Goal: Task Accomplishment & Management: Use online tool/utility

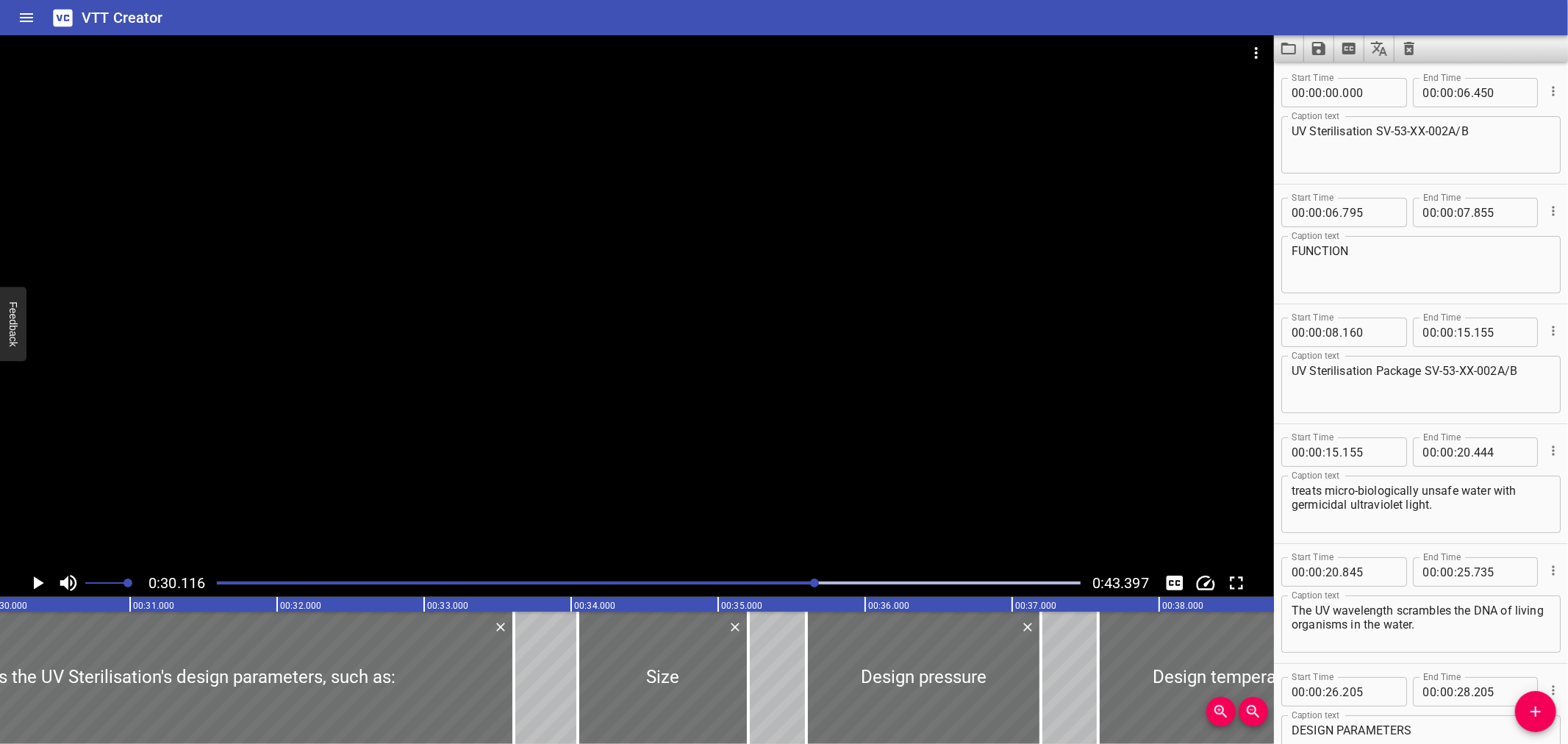
scroll to position [717, 0]
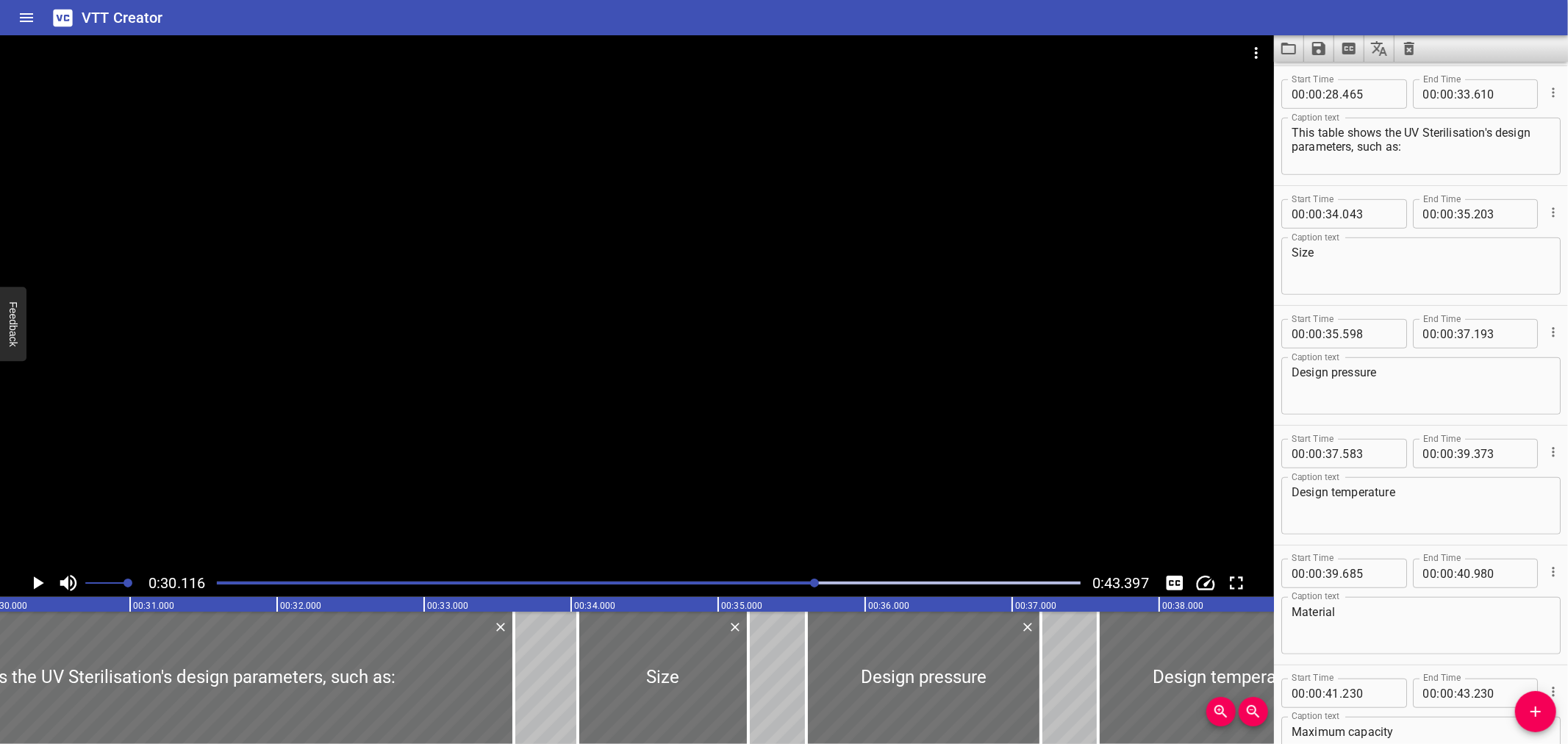
click at [1012, 11] on div "VTT Creator" at bounding box center [784, 17] width 1568 height 35
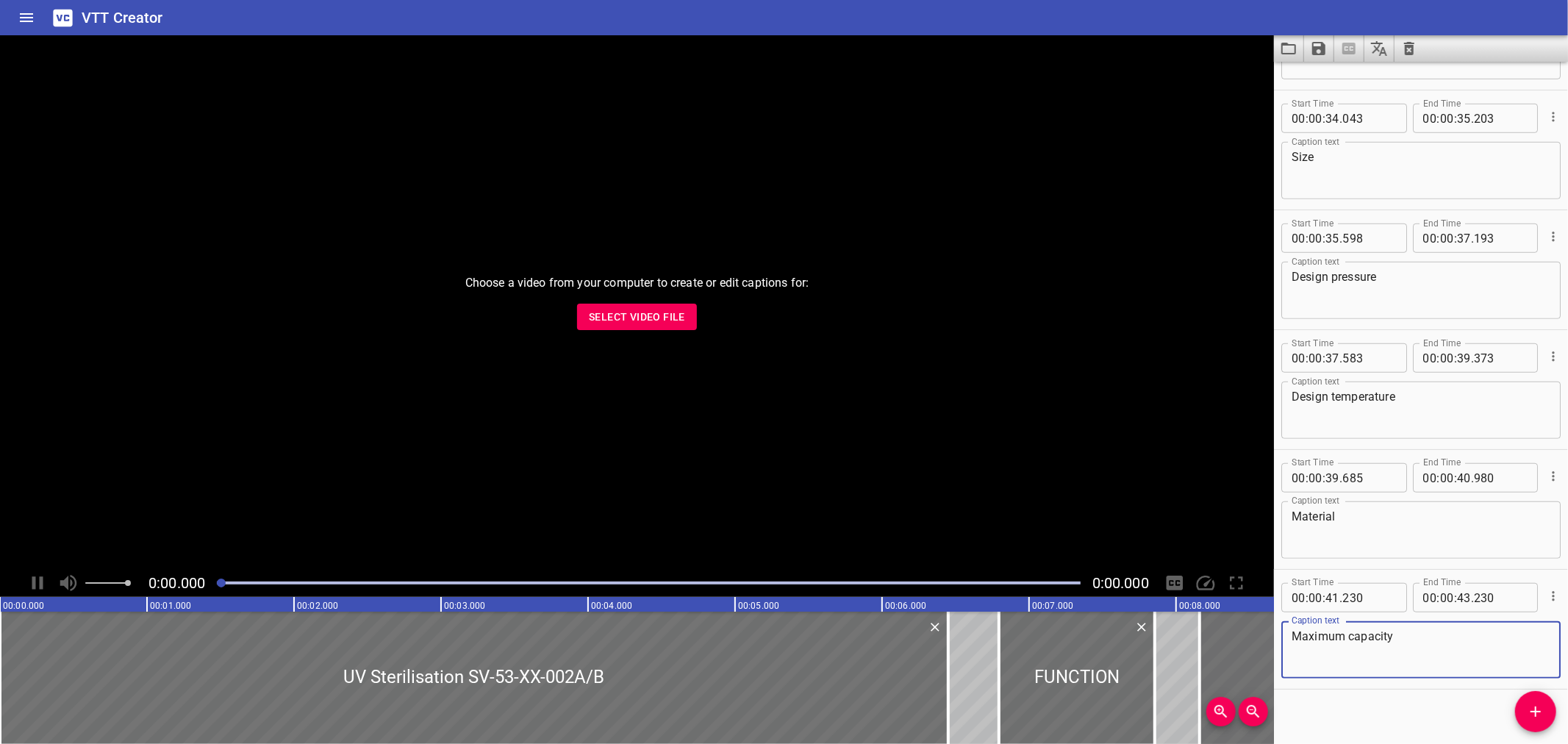
scroll to position [823, 0]
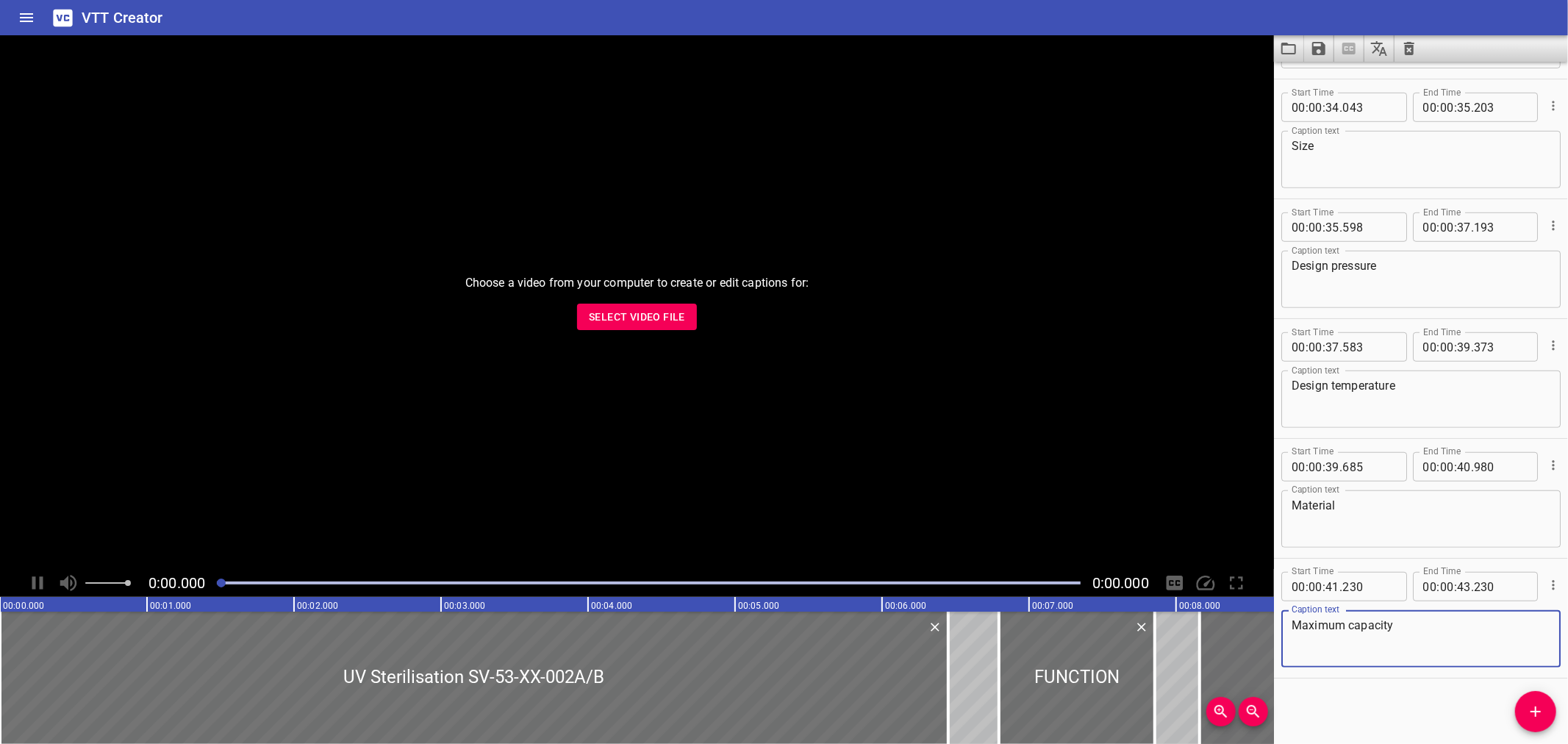
click at [663, 309] on span "Select Video File" at bounding box center [636, 317] width 96 height 18
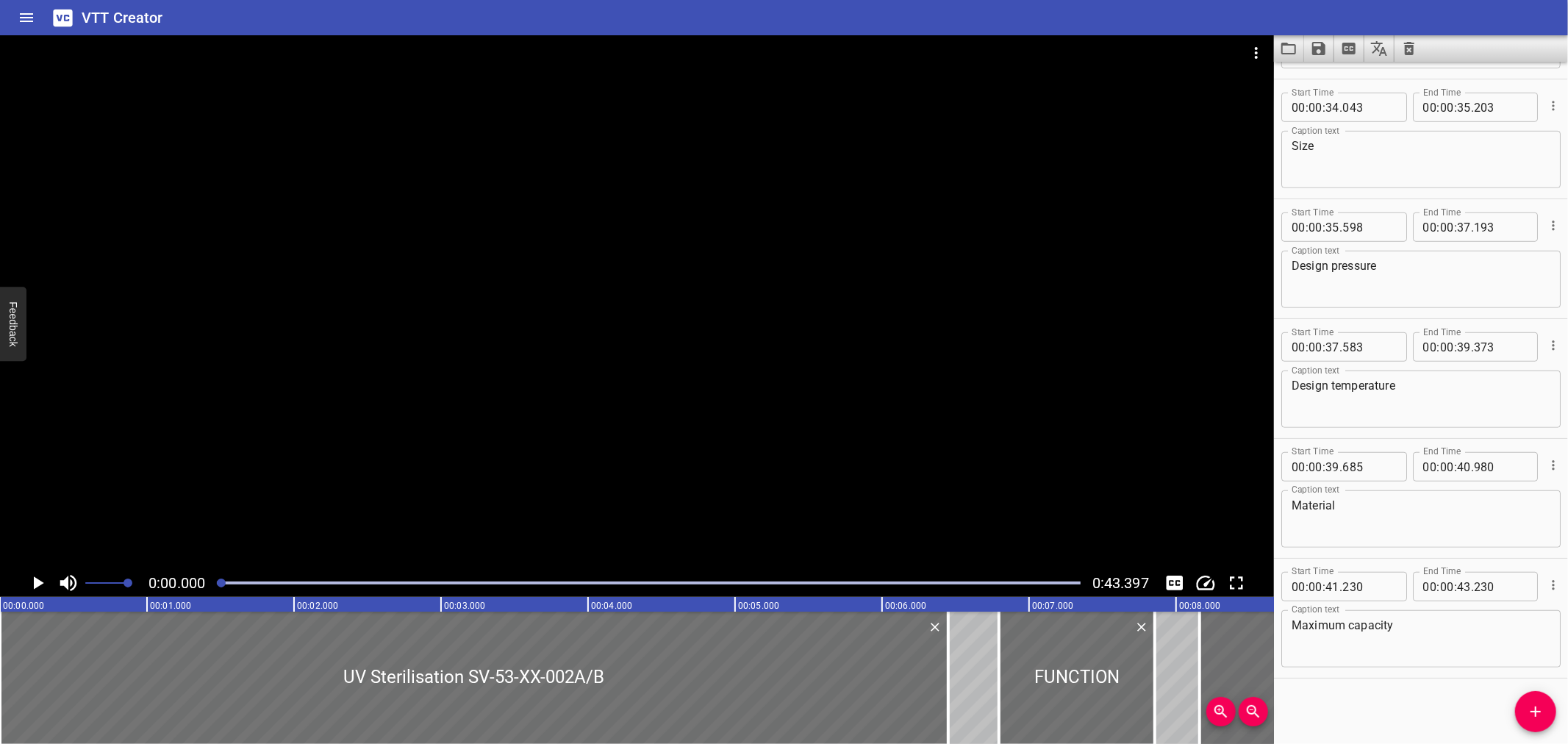
click at [686, 579] on div at bounding box center [648, 583] width 881 height 20
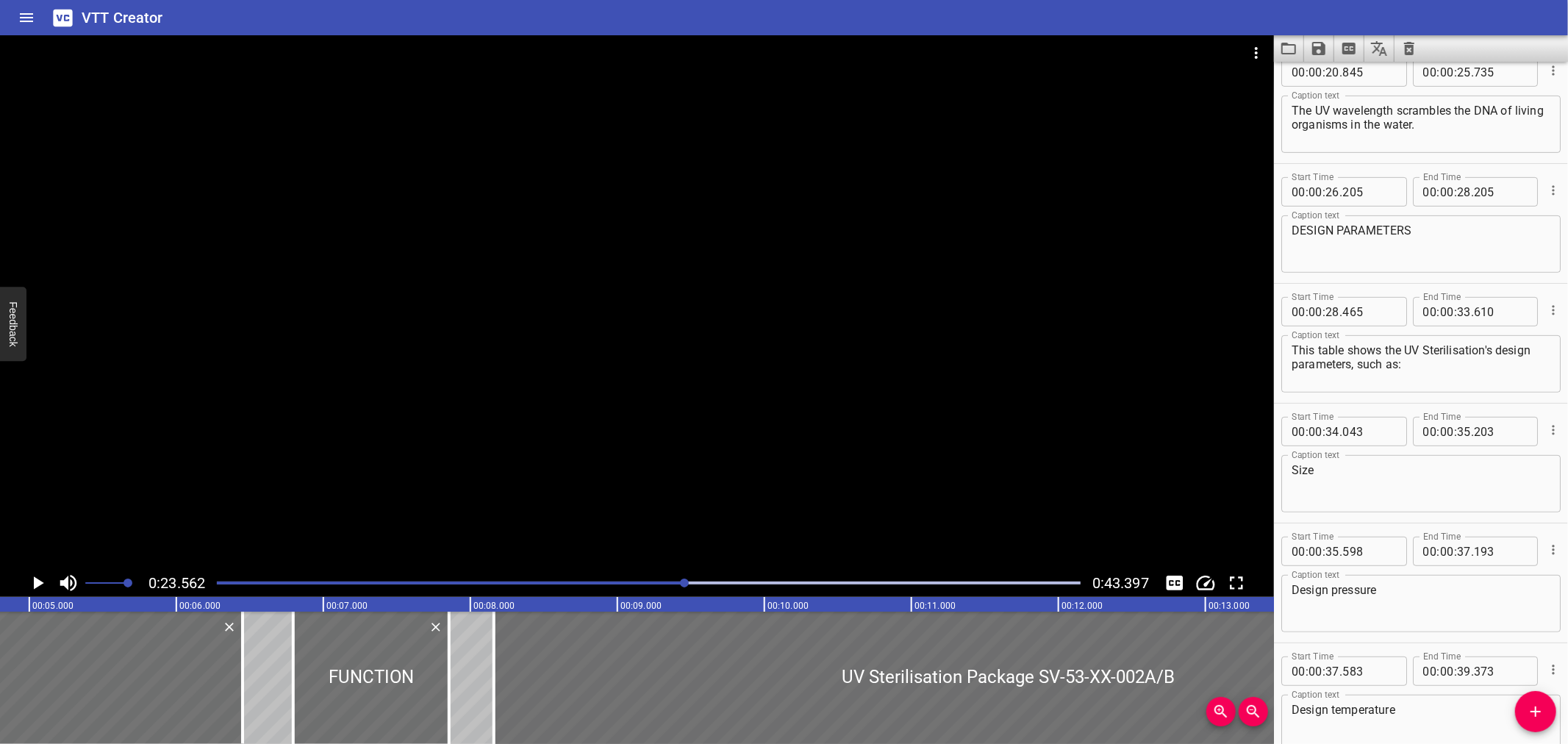
scroll to position [479, 0]
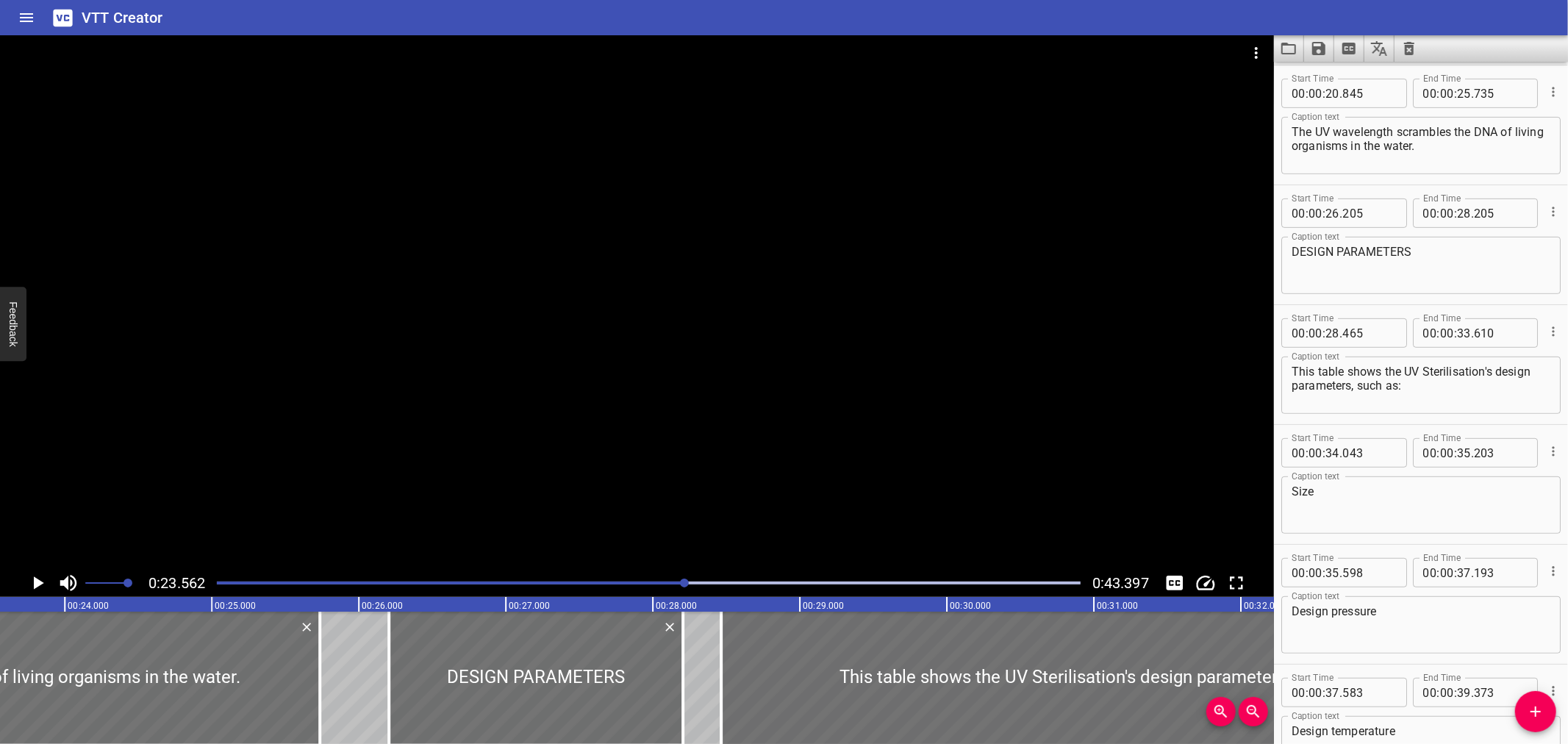
drag, startPoint x: 732, startPoint y: 574, endPoint x: 741, endPoint y: 572, distance: 9.2
click at [734, 574] on div at bounding box center [648, 583] width 881 height 20
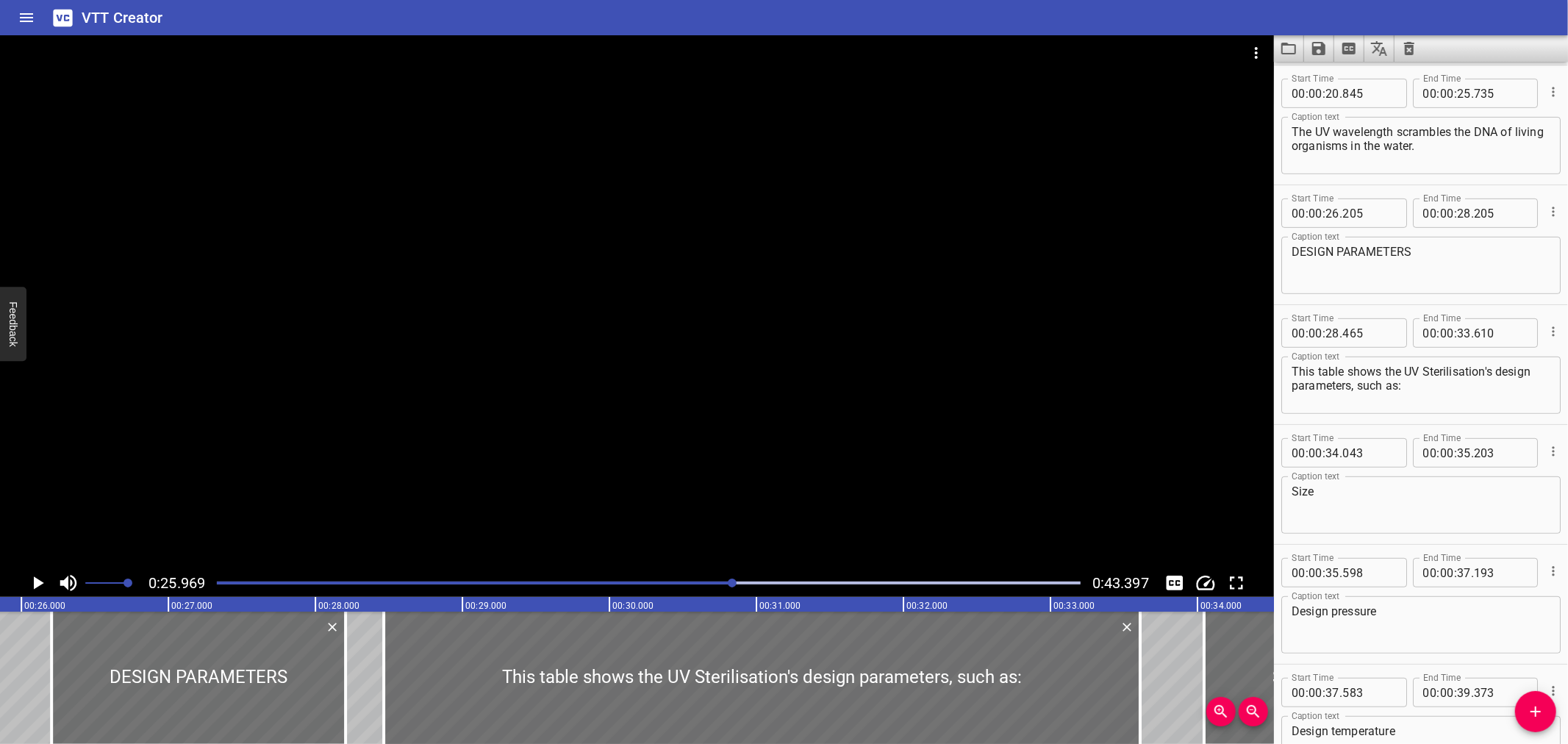
scroll to position [0, 3818]
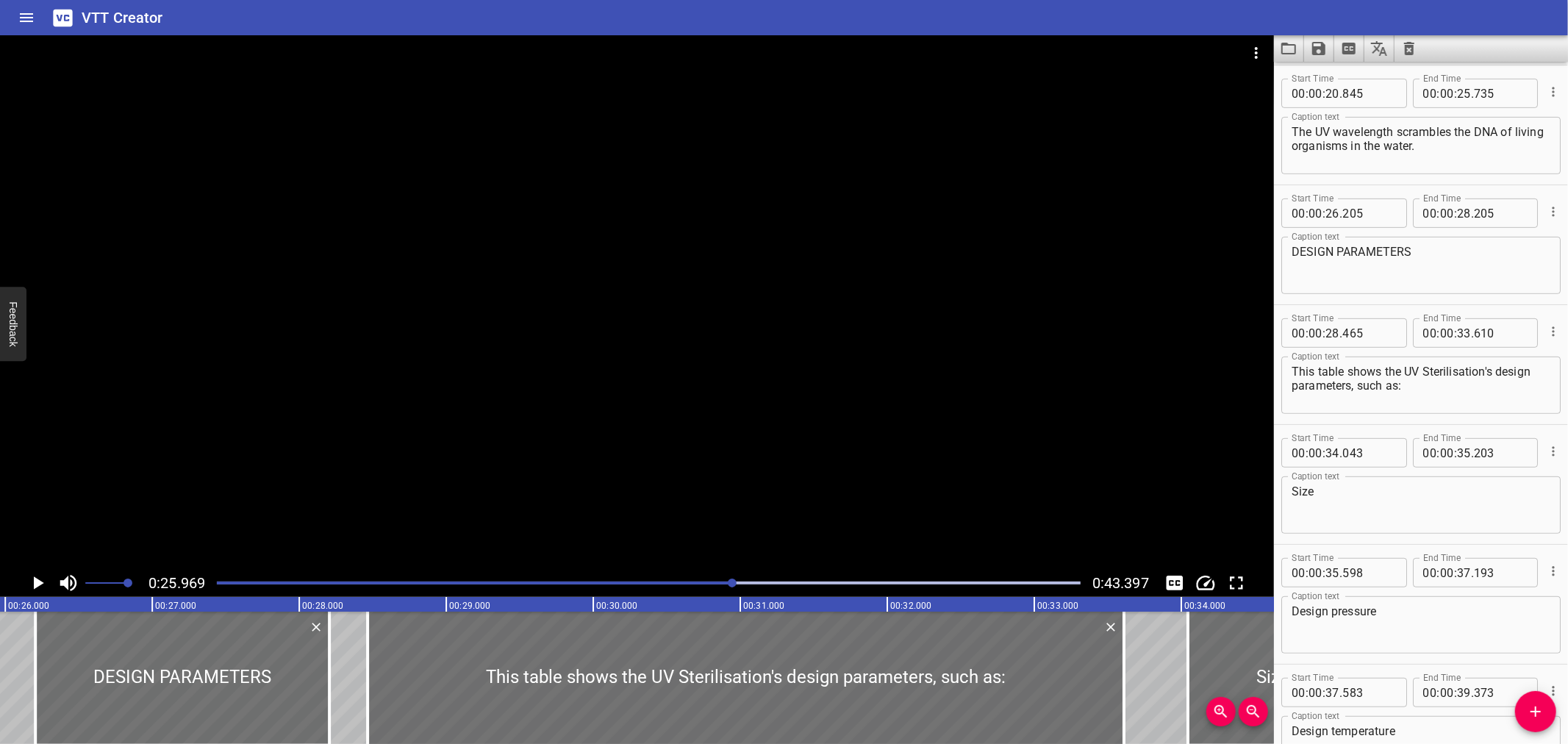
click at [754, 578] on div at bounding box center [648, 583] width 881 height 20
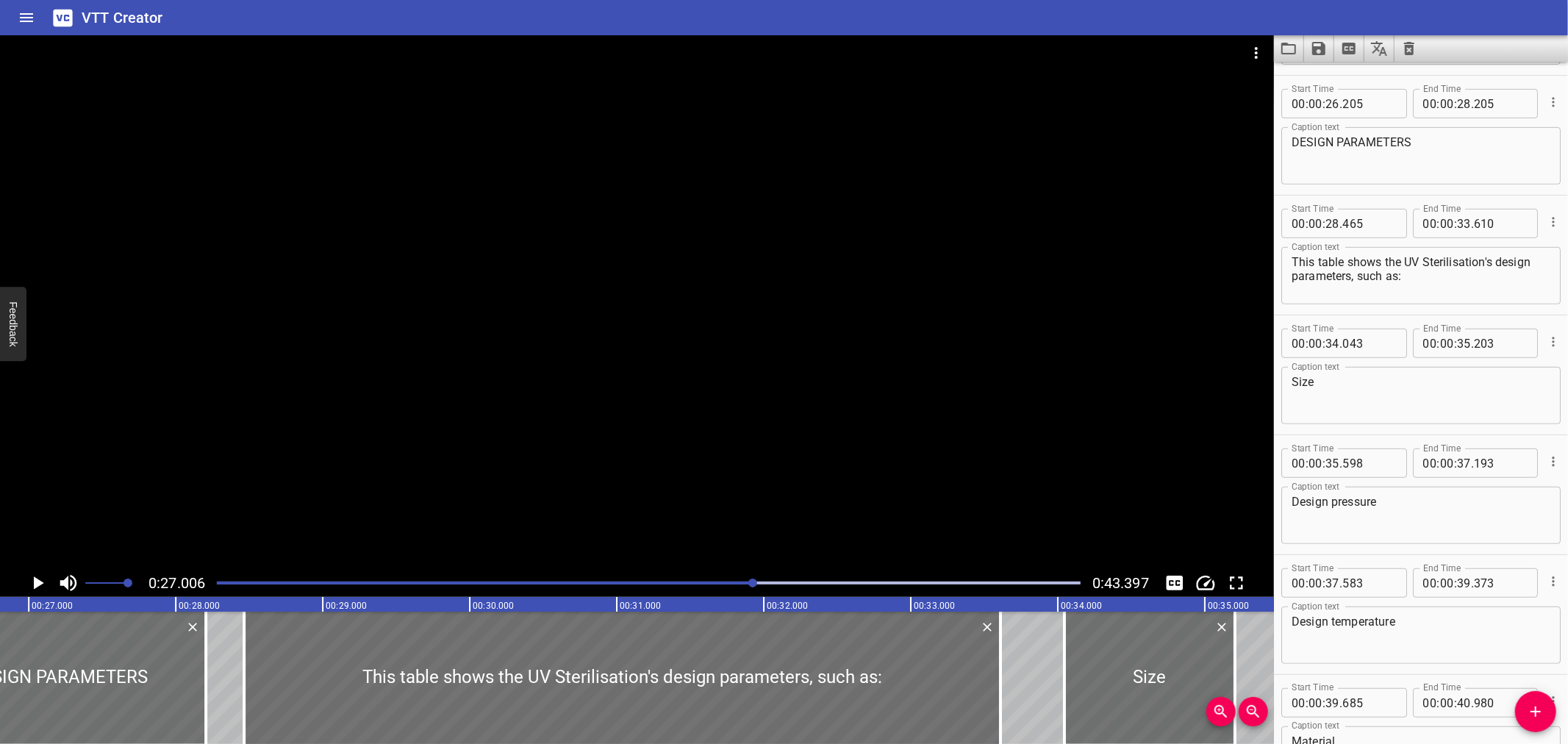
scroll to position [0, 3970]
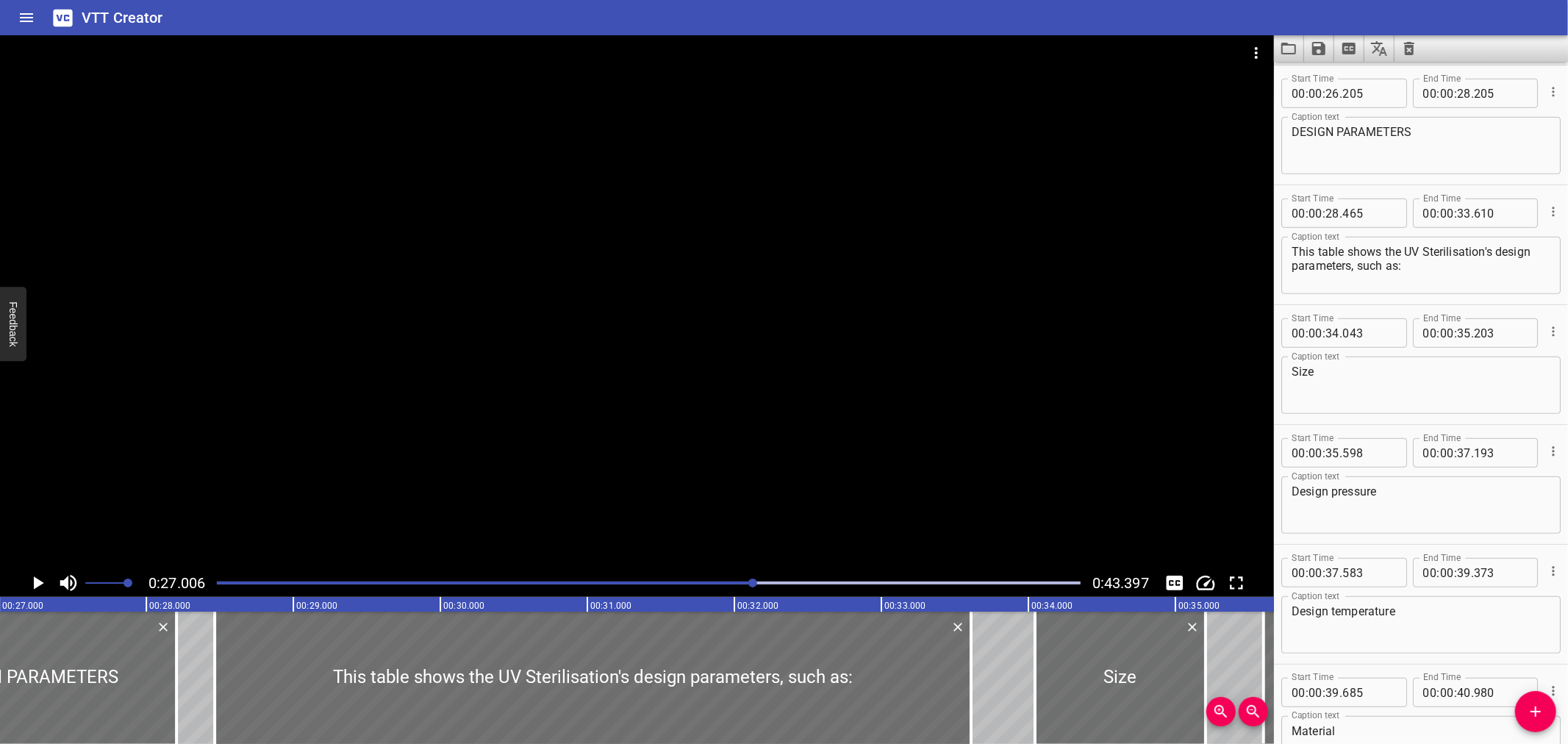
drag, startPoint x: 774, startPoint y: 576, endPoint x: 791, endPoint y: 574, distance: 17.1
click at [777, 578] on div at bounding box center [648, 583] width 881 height 20
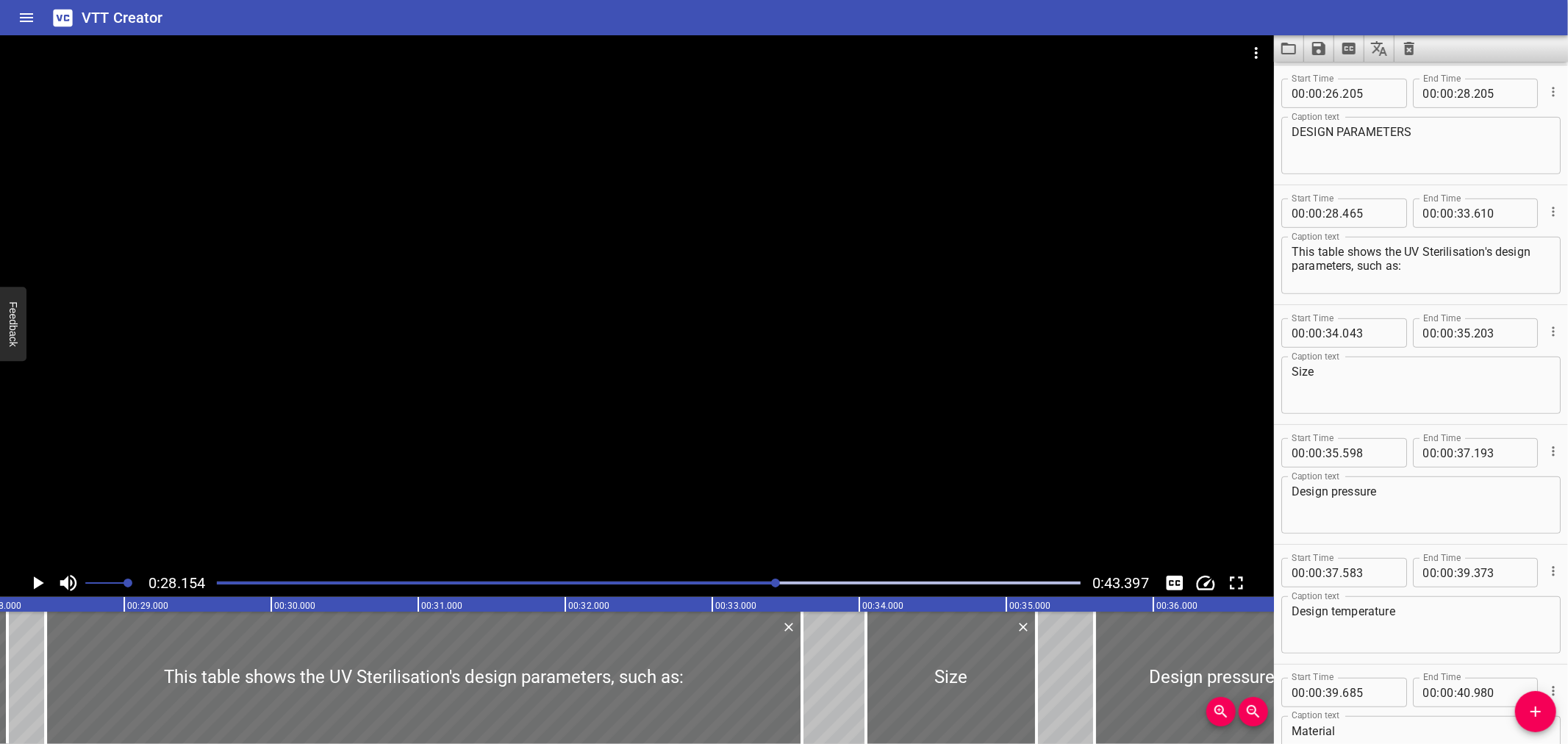
click at [805, 578] on div at bounding box center [648, 583] width 881 height 20
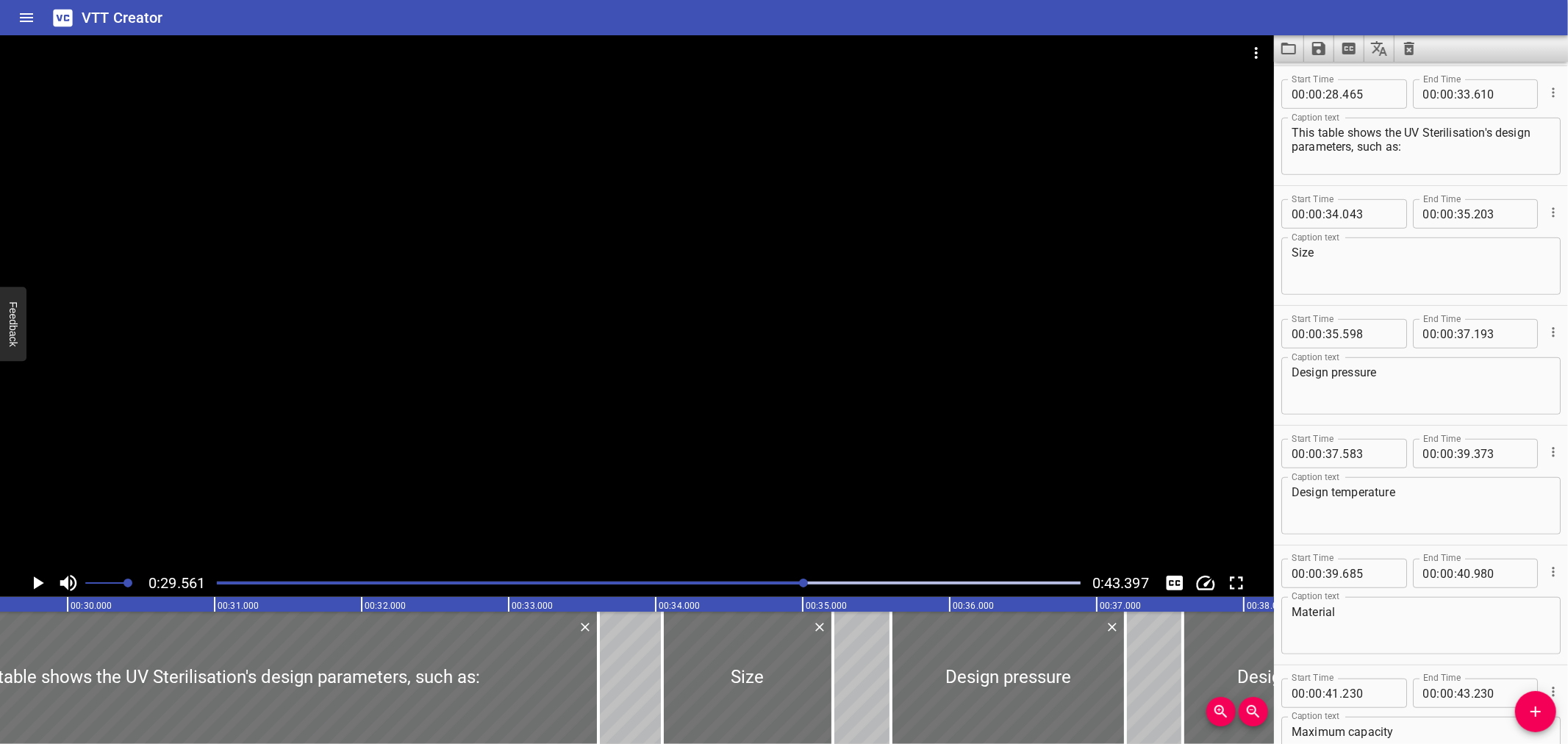
scroll to position [0, 4347]
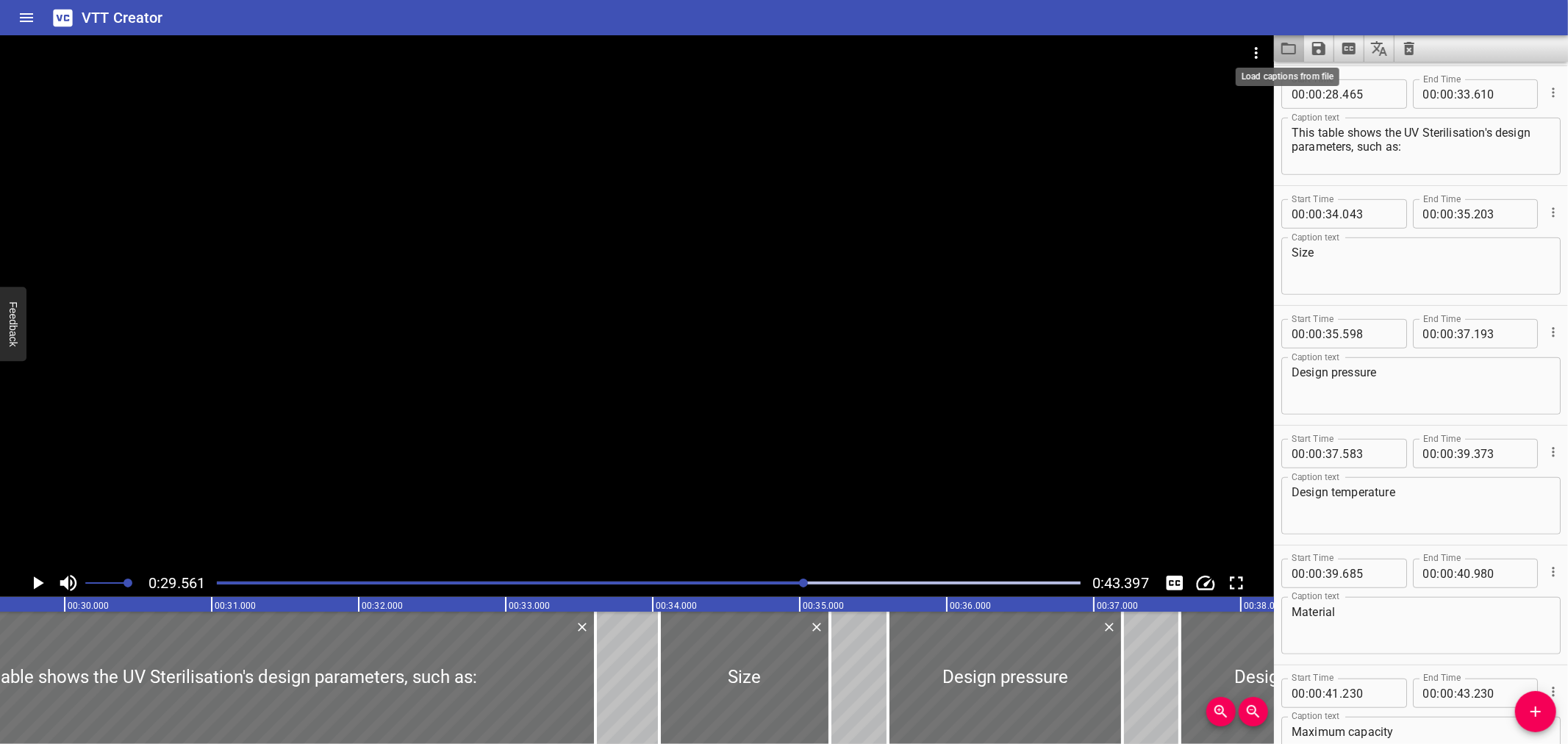
click at [1297, 52] on icon "Load captions from file" at bounding box center [1289, 48] width 18 height 18
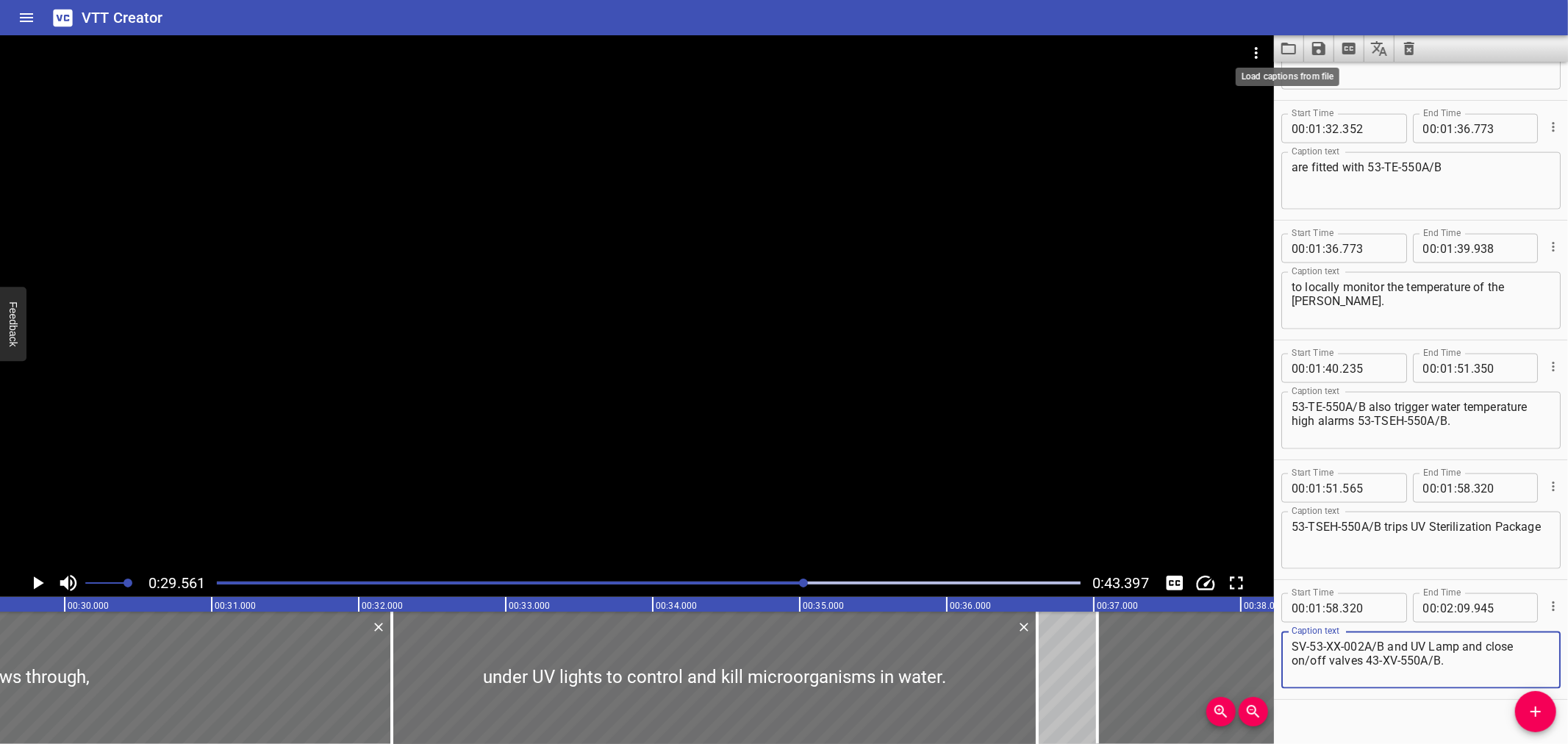
scroll to position [1662, 0]
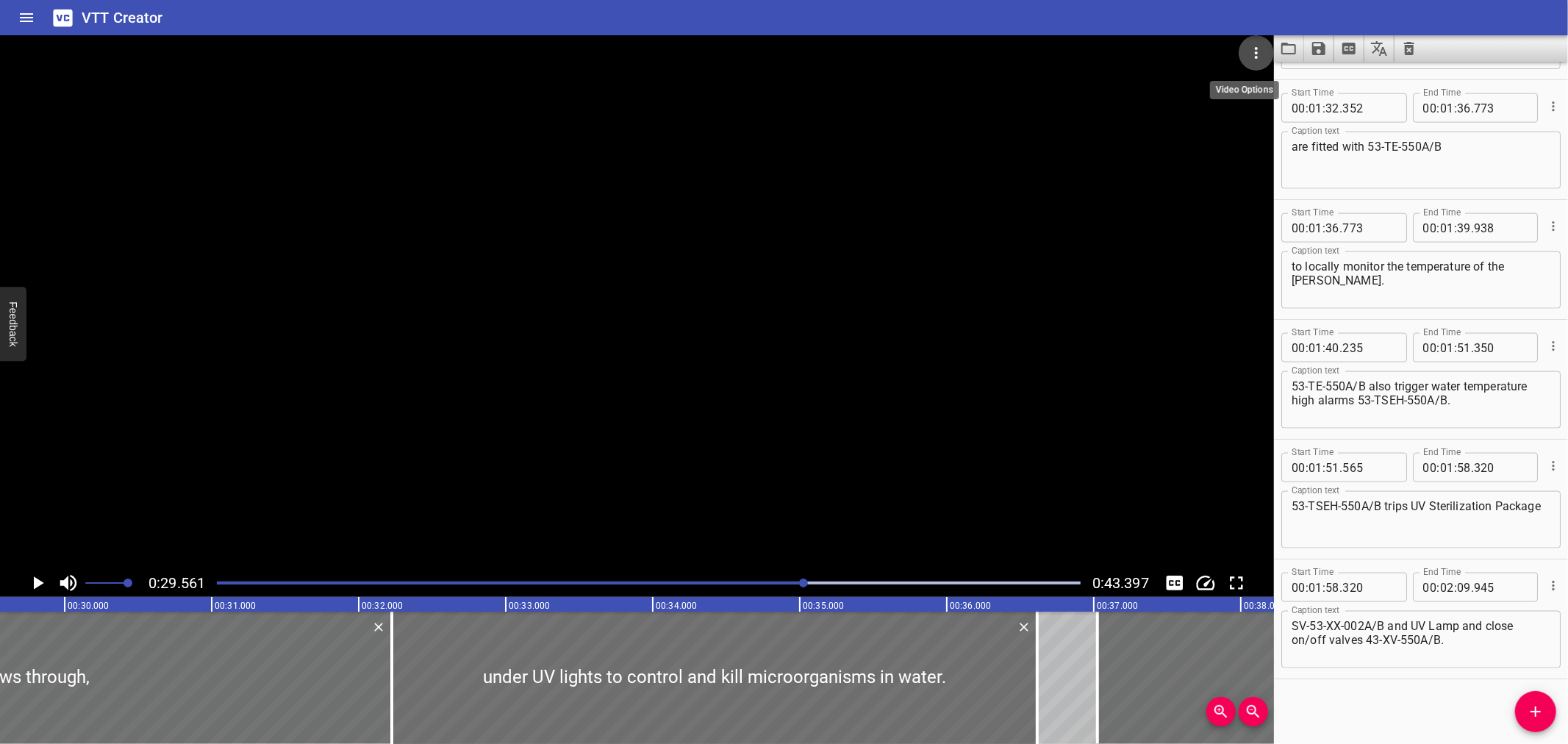
click at [1270, 54] on button "Video Options" at bounding box center [1256, 52] width 35 height 35
click at [1269, 54] on li "Select New Video File..." at bounding box center [1311, 54] width 146 height 26
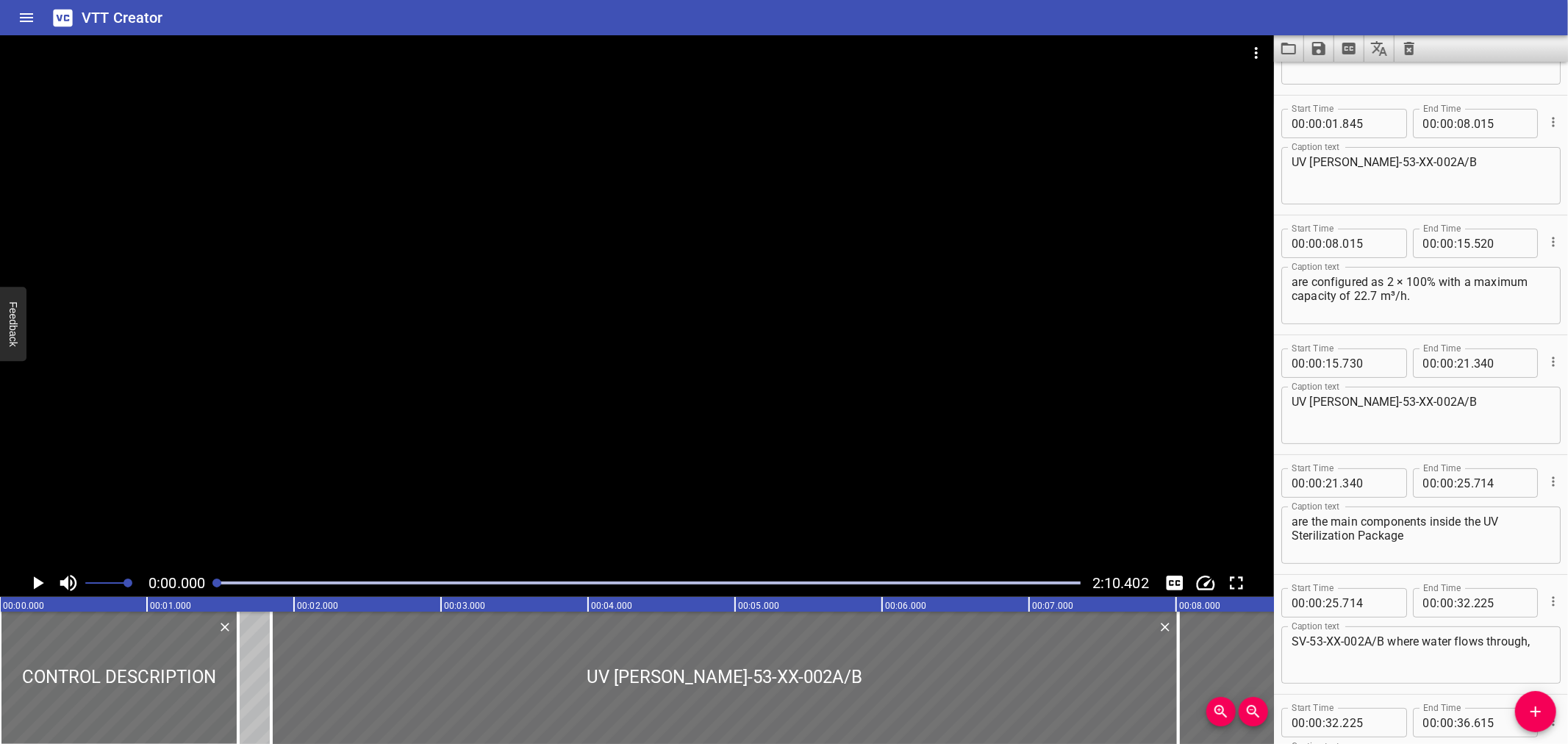
scroll to position [0, 0]
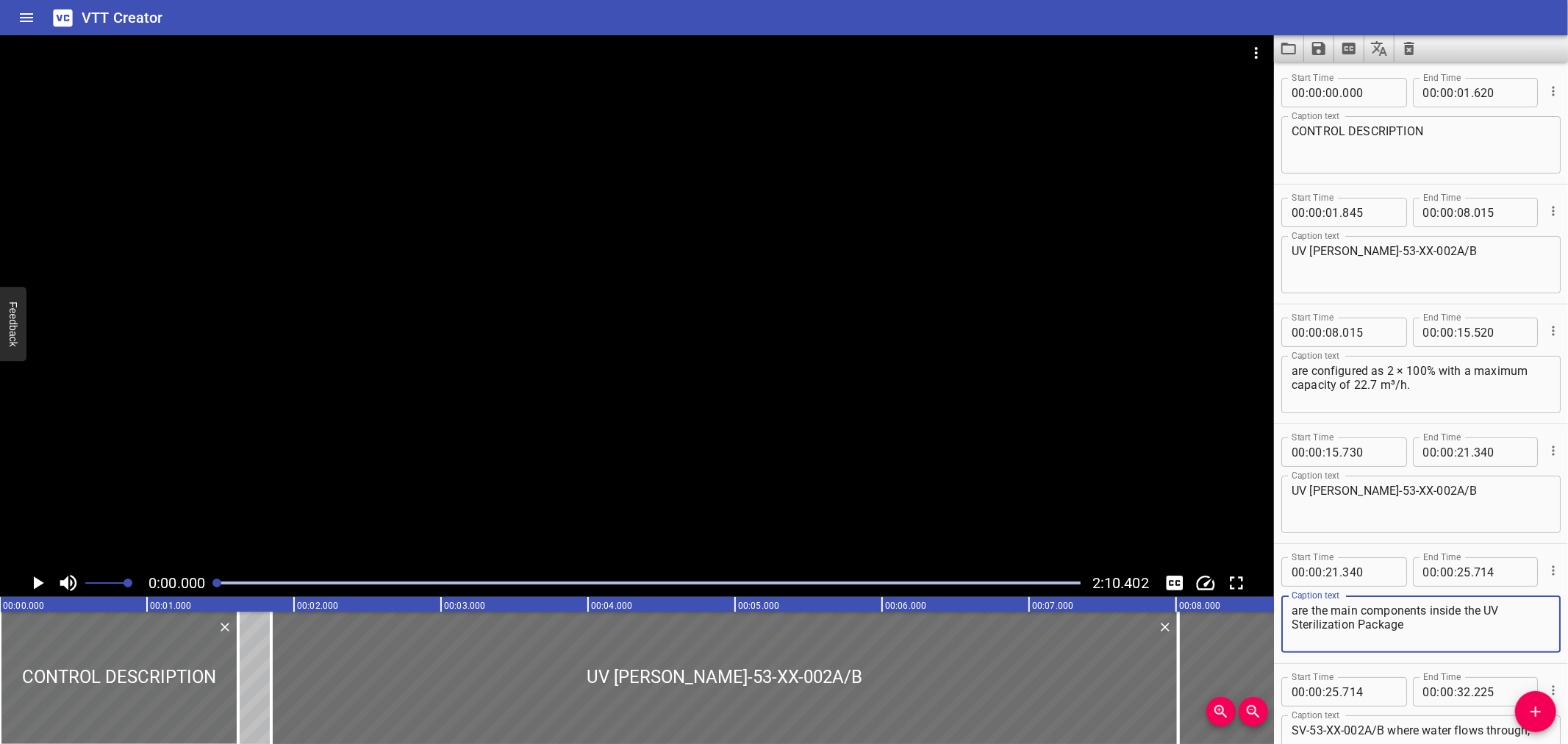
click at [1325, 623] on textarea "are the main components inside the UV Sterilization Package" at bounding box center [1421, 624] width 259 height 42
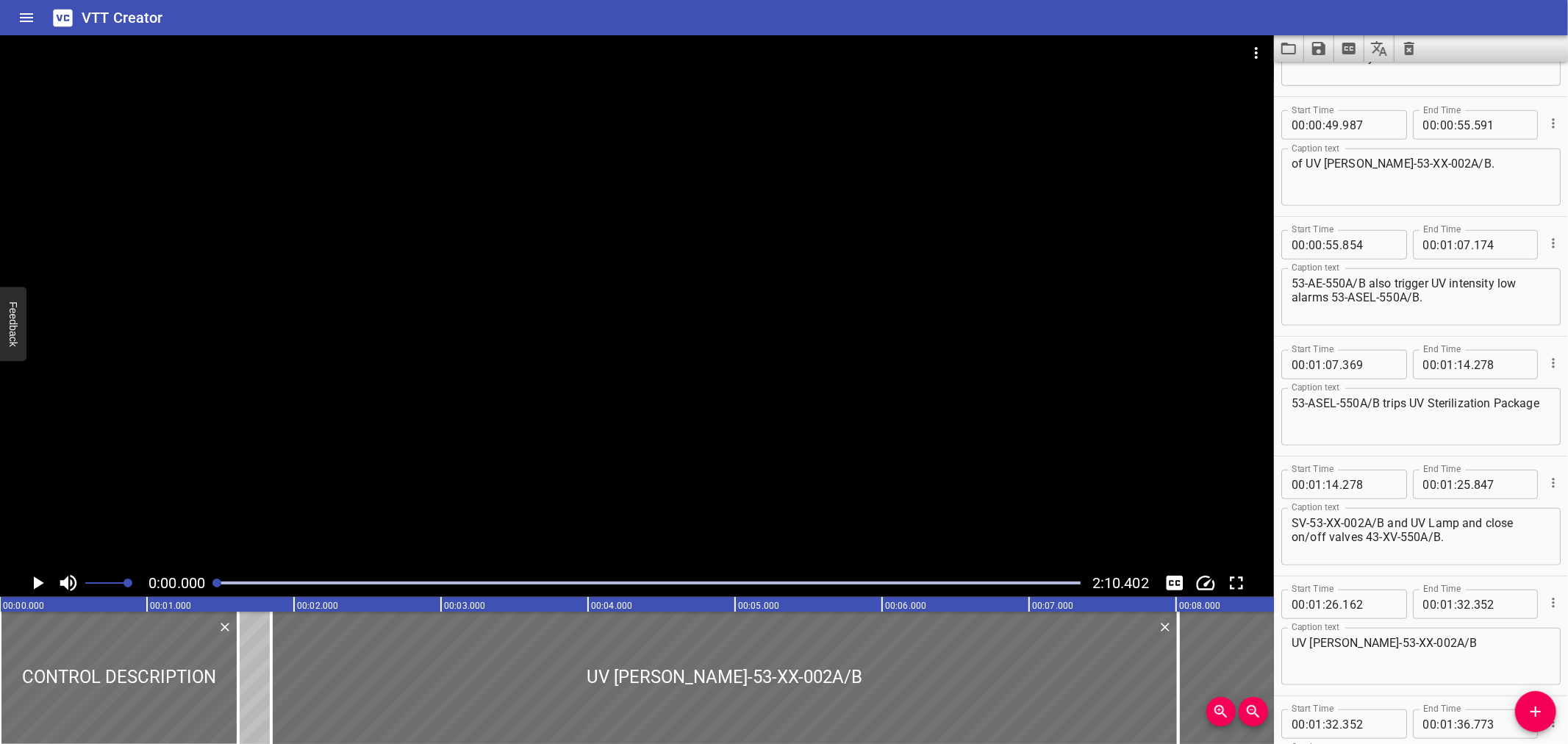
scroll to position [1060, 0]
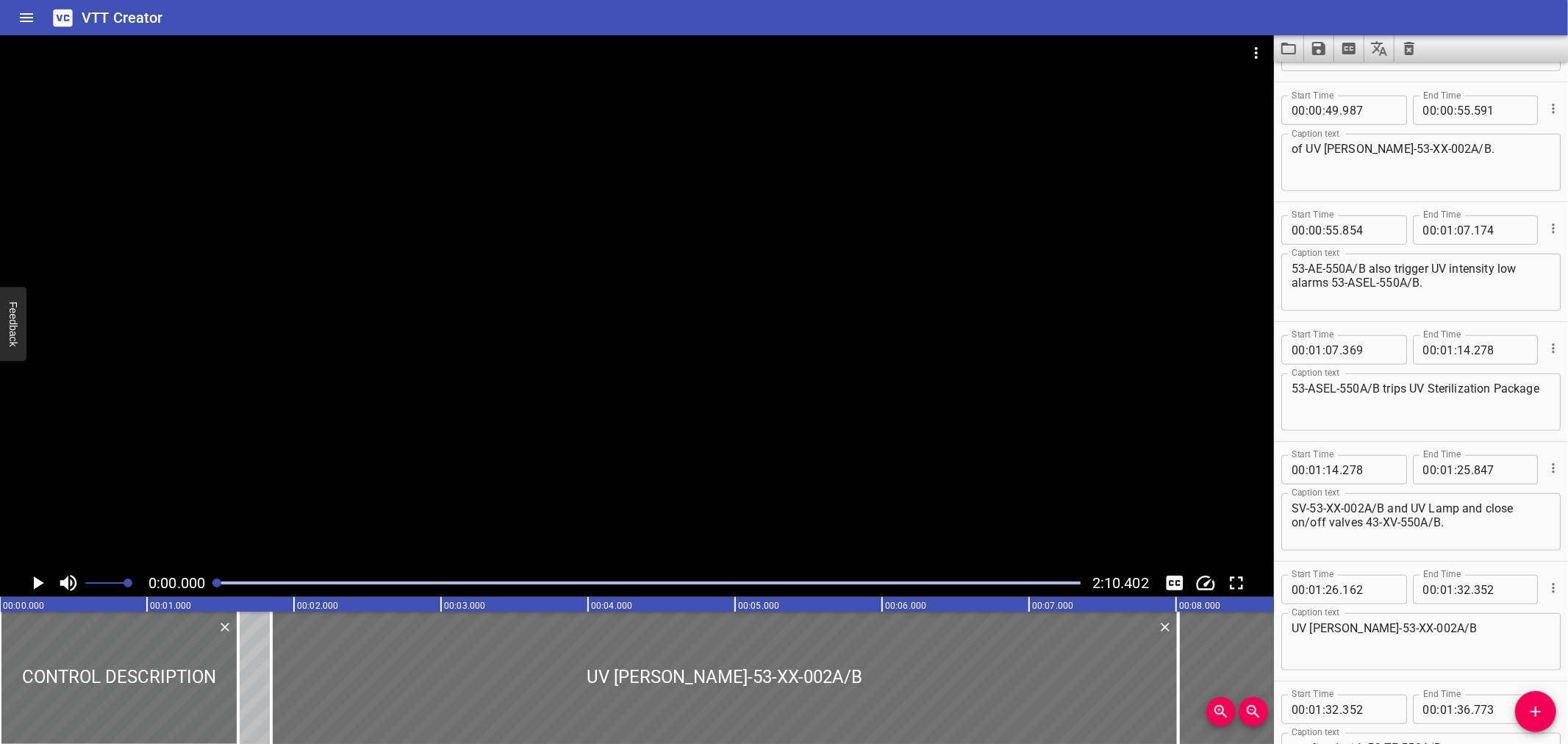
type textarea "are the main components inside the UV Sterilisation Package"
click at [1458, 388] on textarea "53-ASEL-550A/B trips UV Sterilization Package" at bounding box center [1421, 402] width 259 height 42
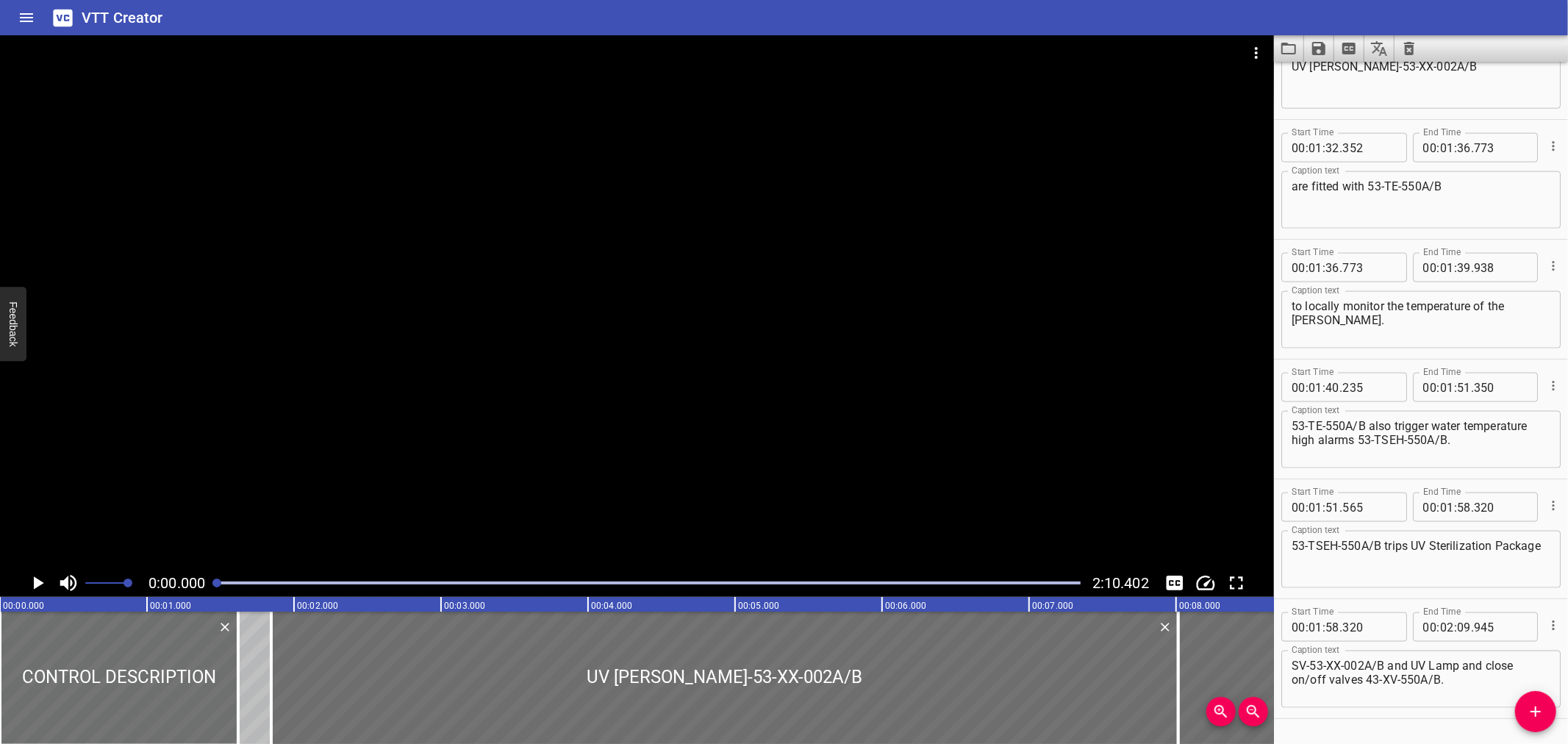
scroll to position [1661, 0]
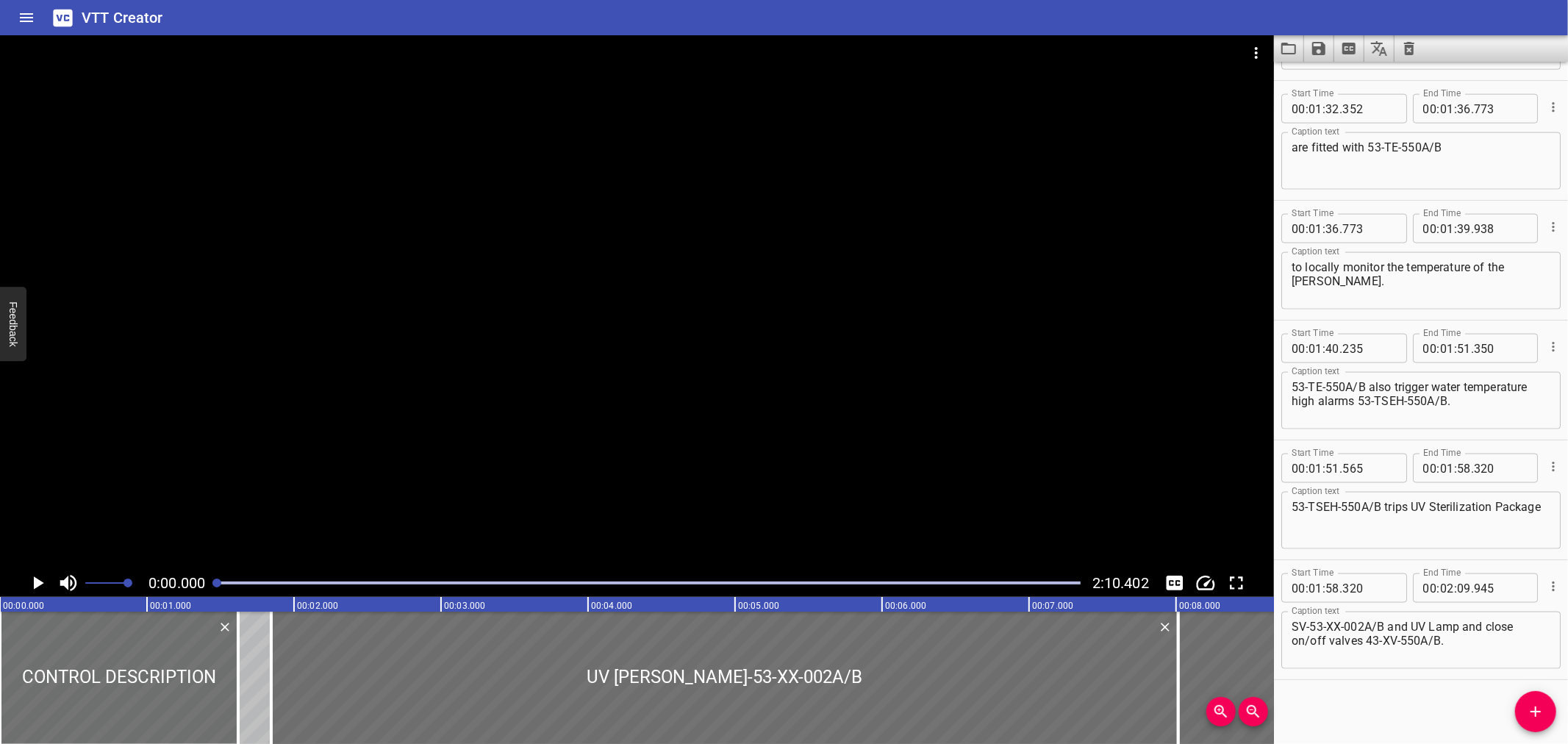
type textarea "53-ASEL-550A/B trips UV Sterilisation Package"
click at [1465, 506] on textarea "53-TSEH-550A/B trips UV Sterilization Package" at bounding box center [1421, 520] width 259 height 42
type textarea "53-TSEH-550A/B trips UV Sterilisation Package"
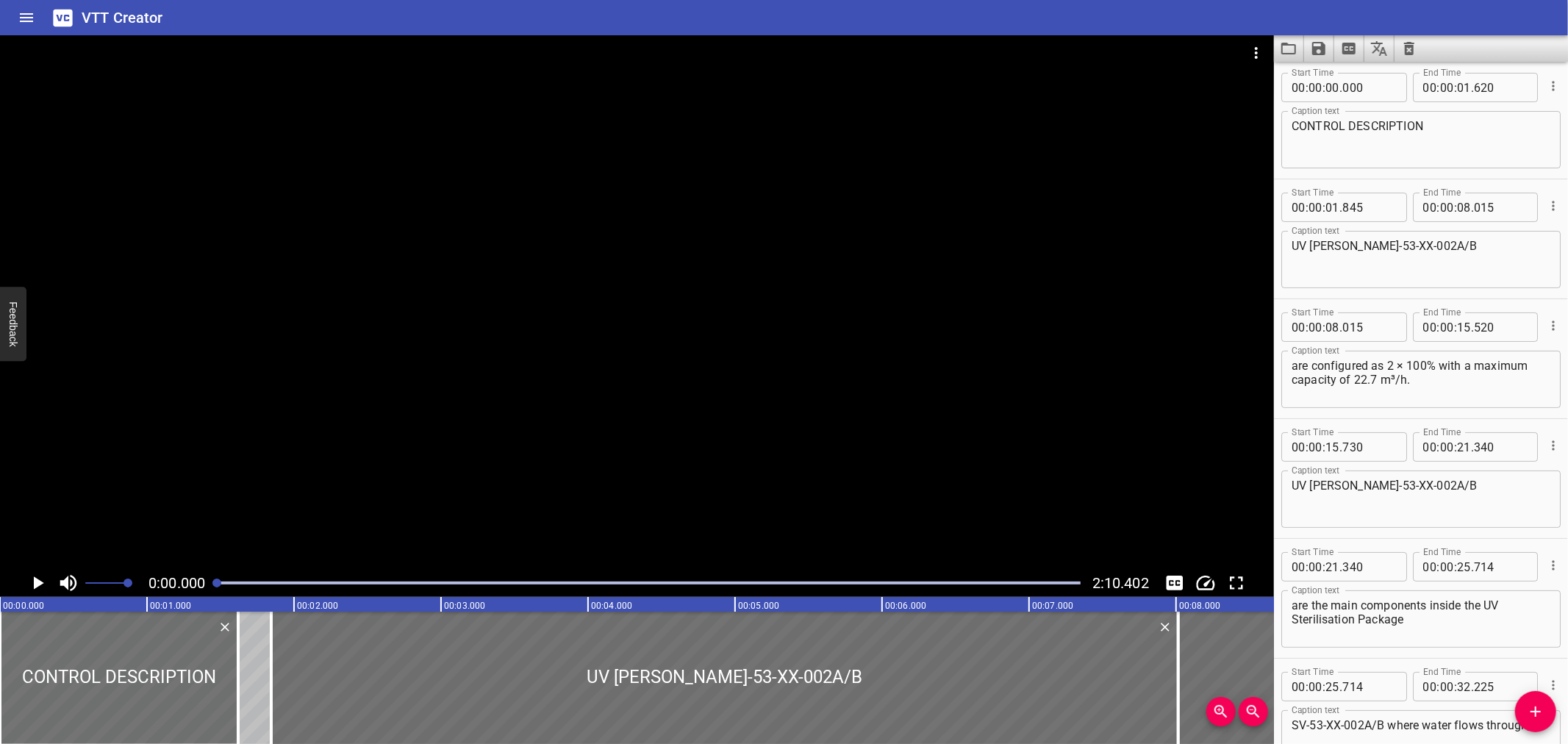
scroll to position [0, 0]
click at [386, 579] on div at bounding box center [648, 583] width 881 height 20
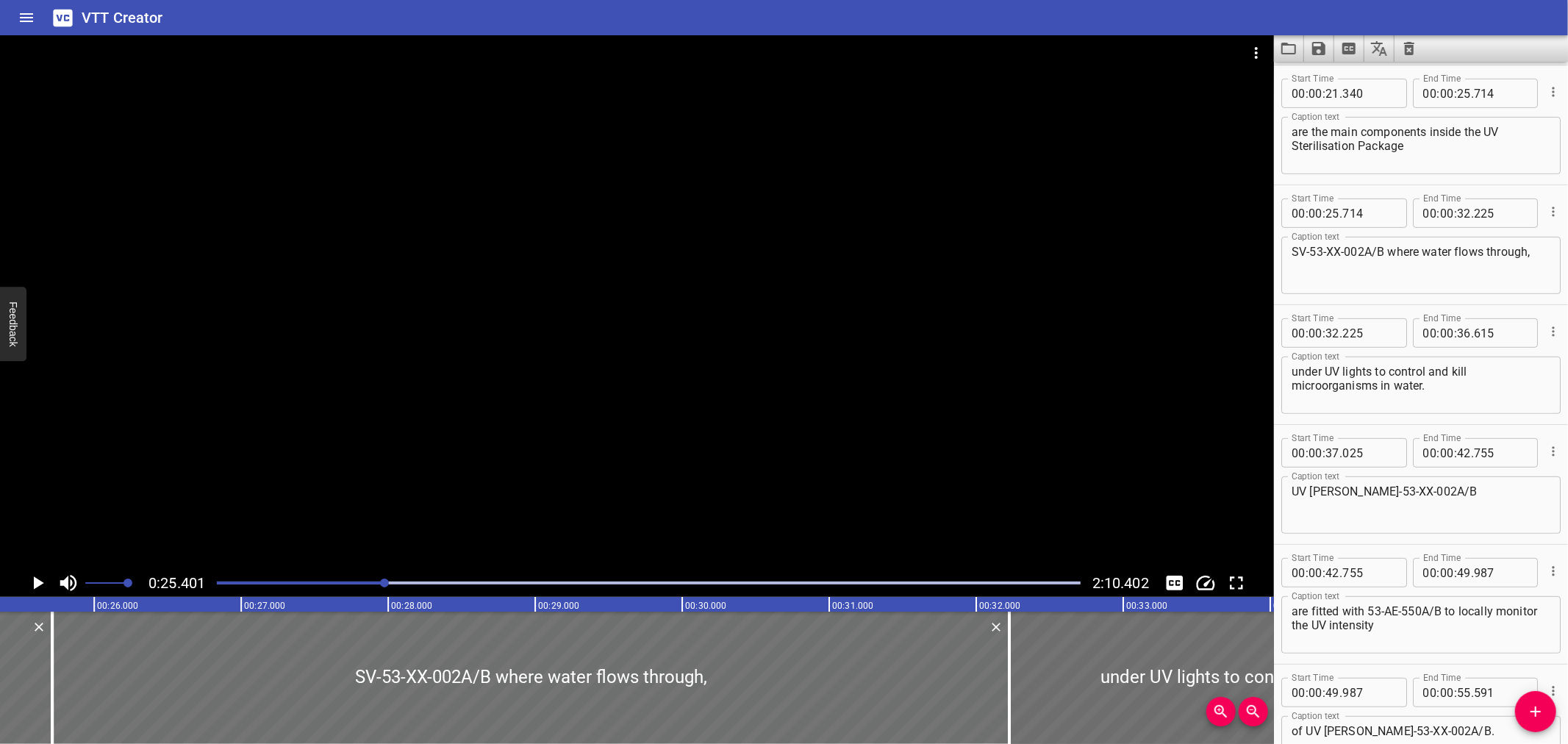
scroll to position [0, 3734]
click at [512, 574] on div at bounding box center [648, 583] width 881 height 20
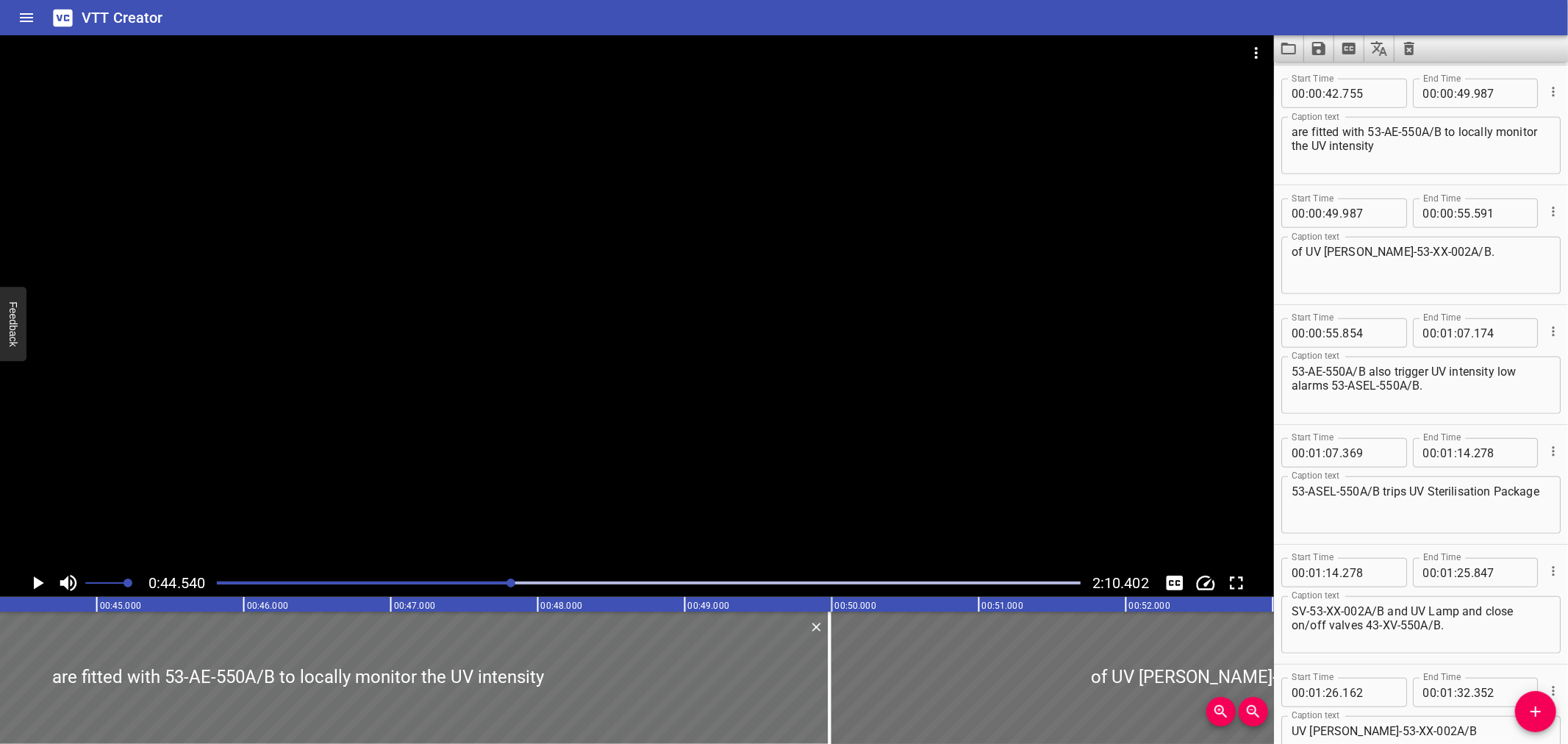
scroll to position [0, 6548]
drag, startPoint x: 1052, startPoint y: 443, endPoint x: 1143, endPoint y: 25, distance: 427.8
click at [1143, 10] on div "VTT Creator" at bounding box center [784, 17] width 1568 height 35
click at [1143, 25] on div "VTT Creator" at bounding box center [784, 17] width 1568 height 35
click at [867, 583] on div "Play progress" at bounding box center [649, 583] width 864 height 3
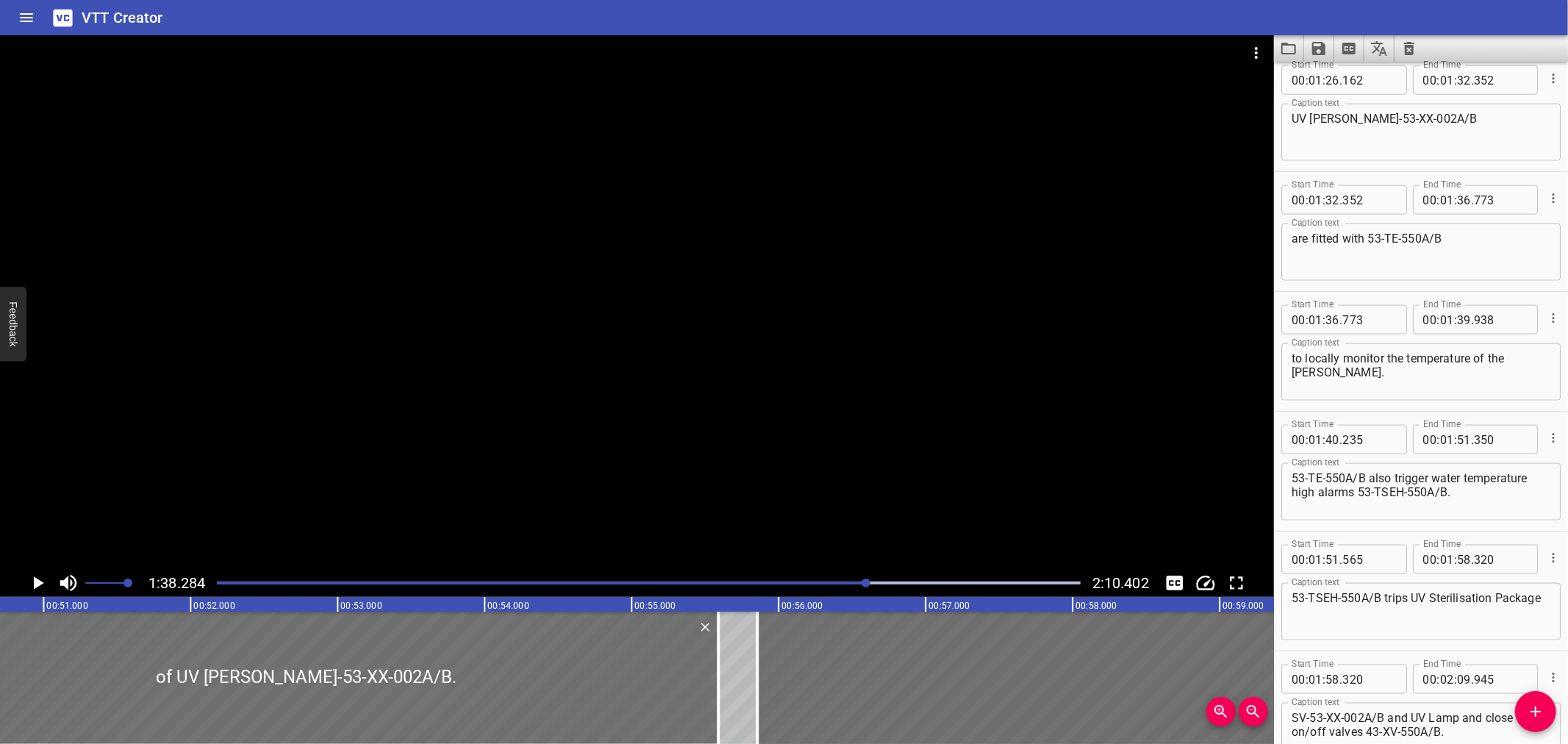
scroll to position [1661, 0]
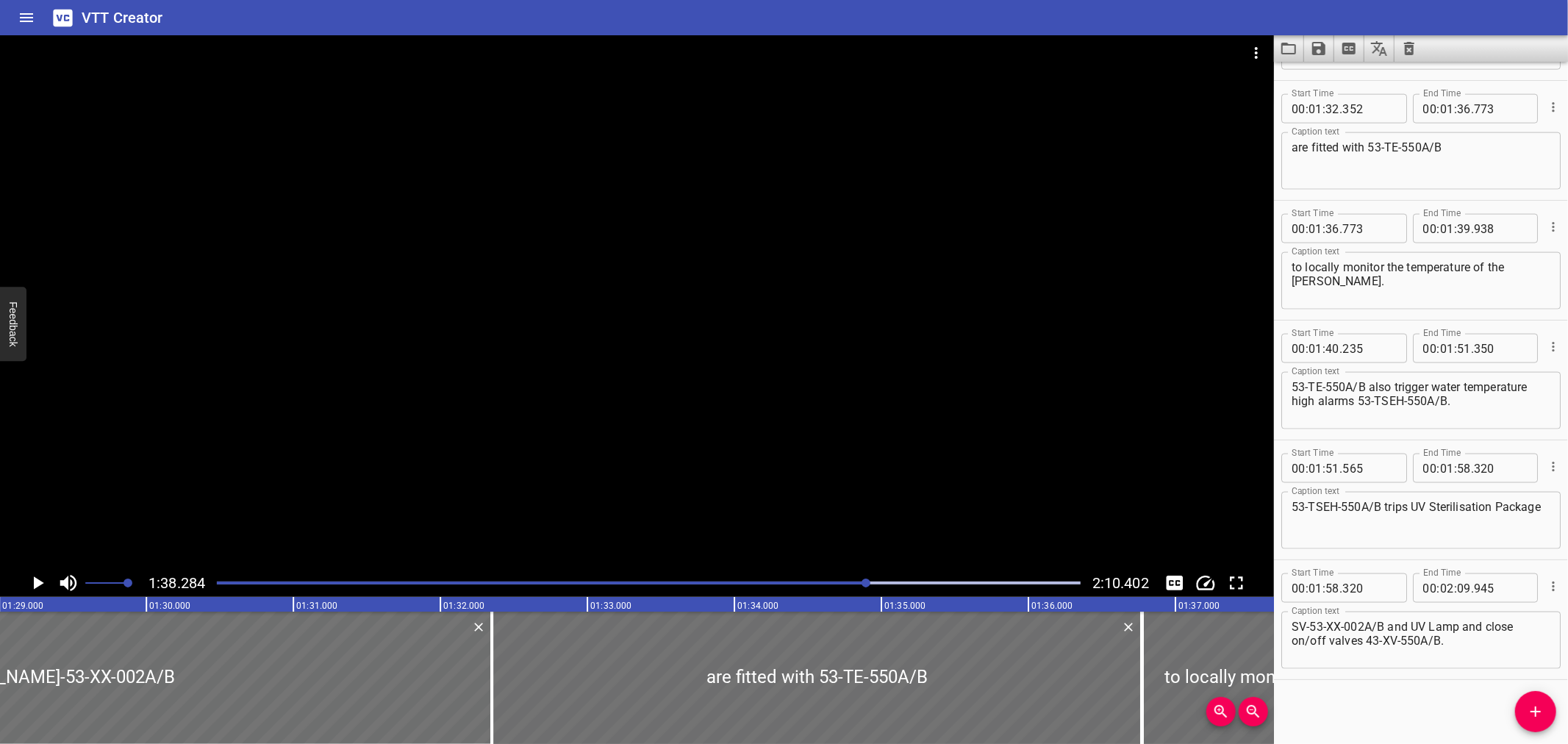
drag, startPoint x: 920, startPoint y: 585, endPoint x: 936, endPoint y: 585, distance: 16.0
click at [921, 585] on div at bounding box center [648, 583] width 881 height 20
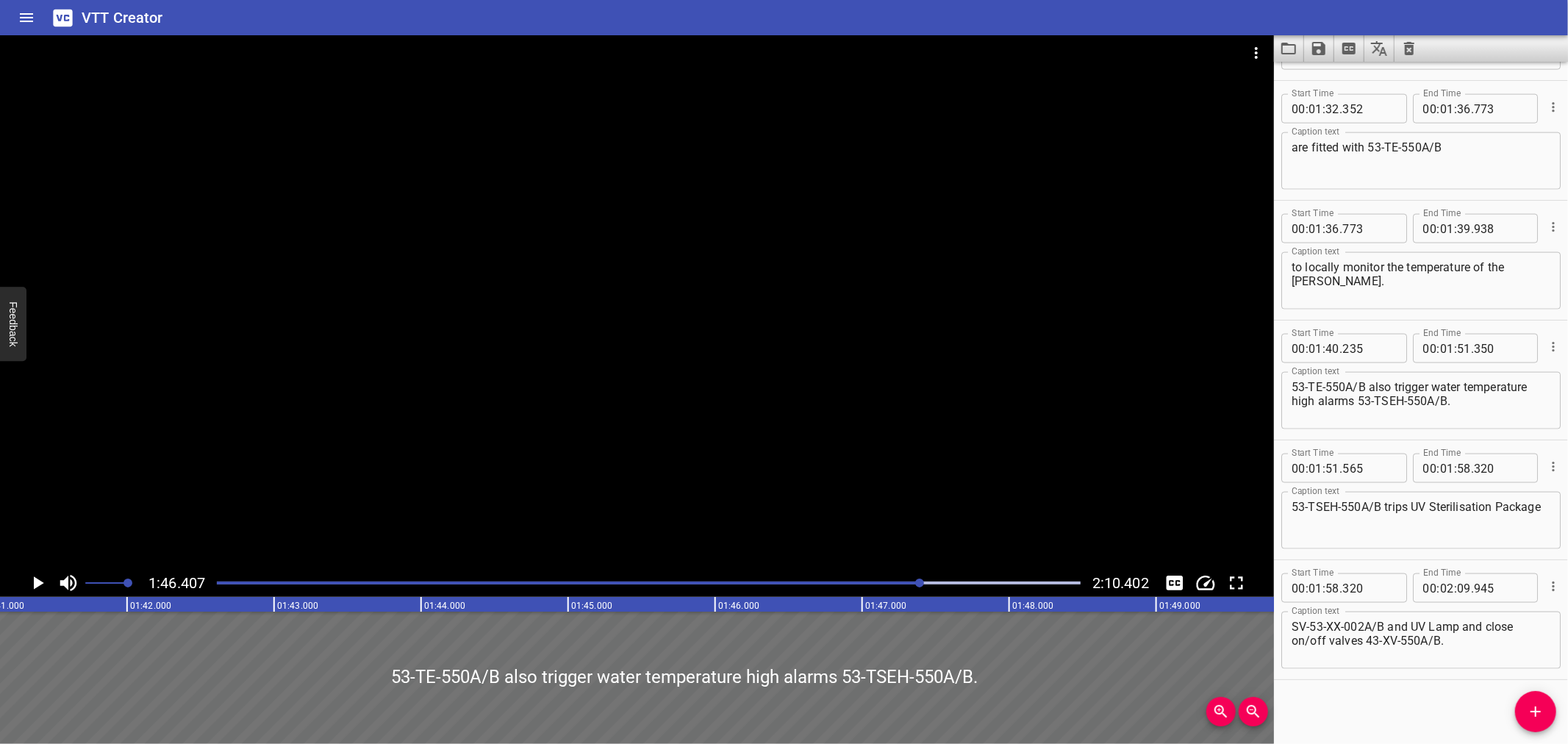
drag, startPoint x: 979, startPoint y: 585, endPoint x: 888, endPoint y: 588, distance: 91.0
click at [979, 587] on div at bounding box center [648, 583] width 881 height 20
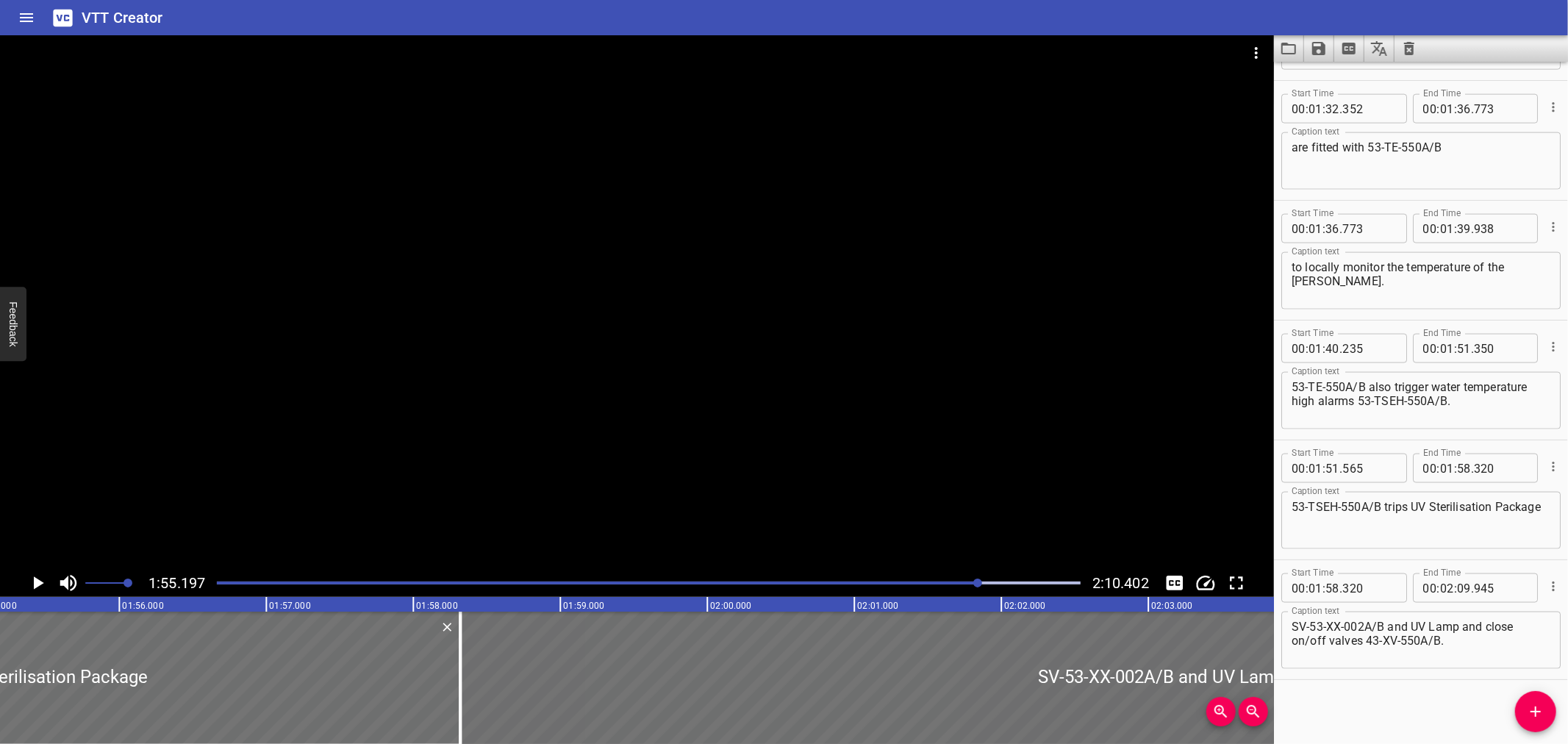
click at [263, 583] on div "Play progress" at bounding box center [548, 583] width 864 height 3
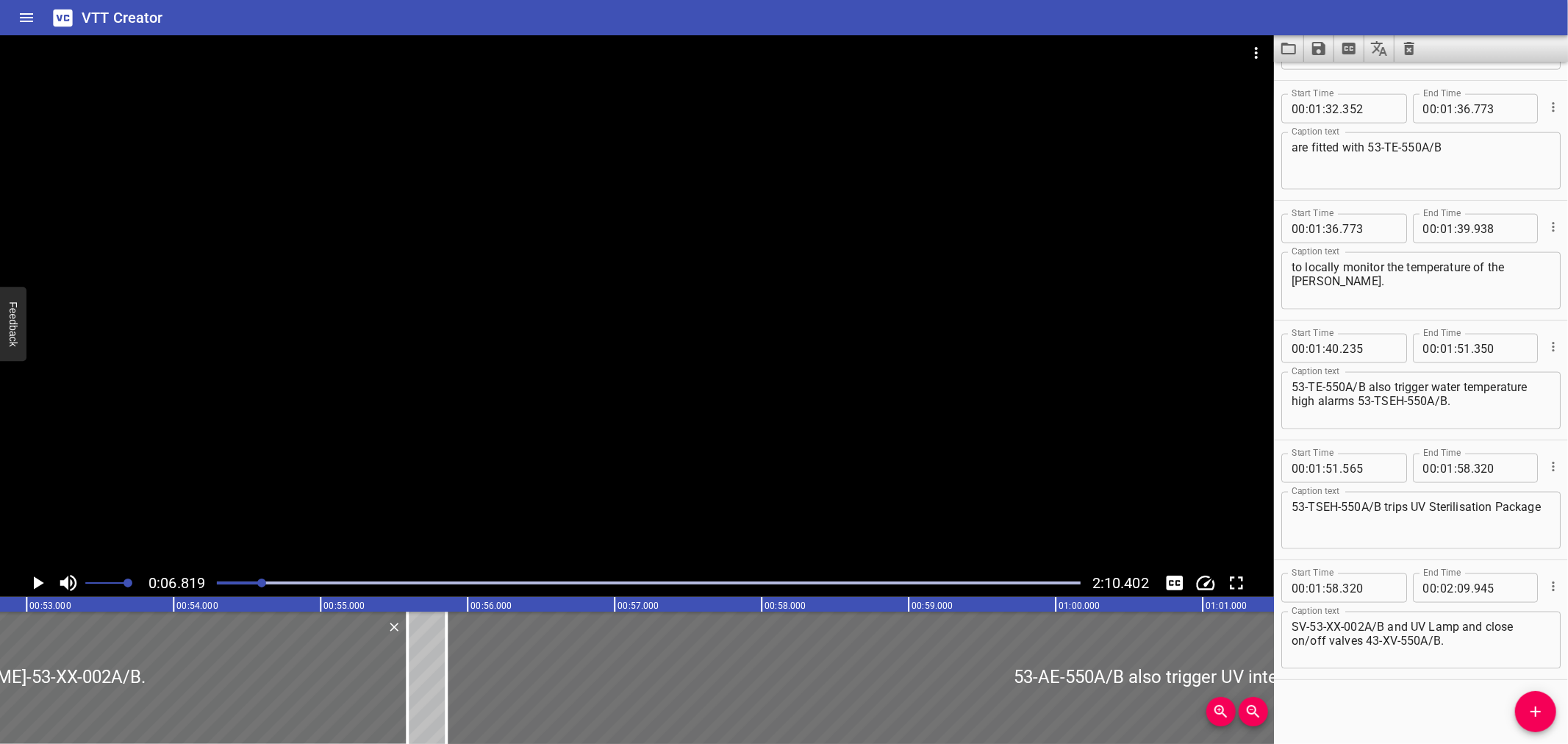
click at [325, 585] on div at bounding box center [648, 583] width 881 height 20
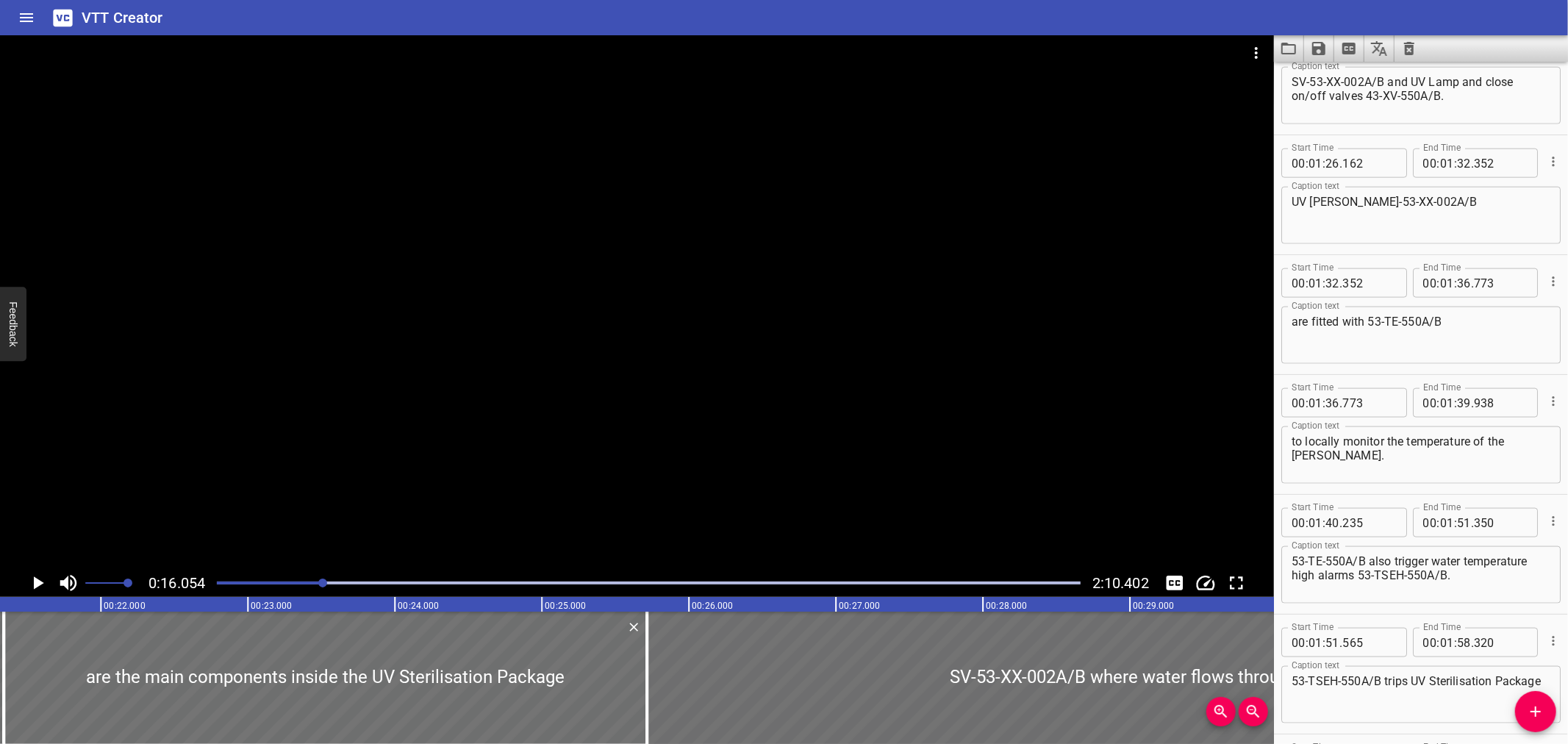
scroll to position [0, 2589]
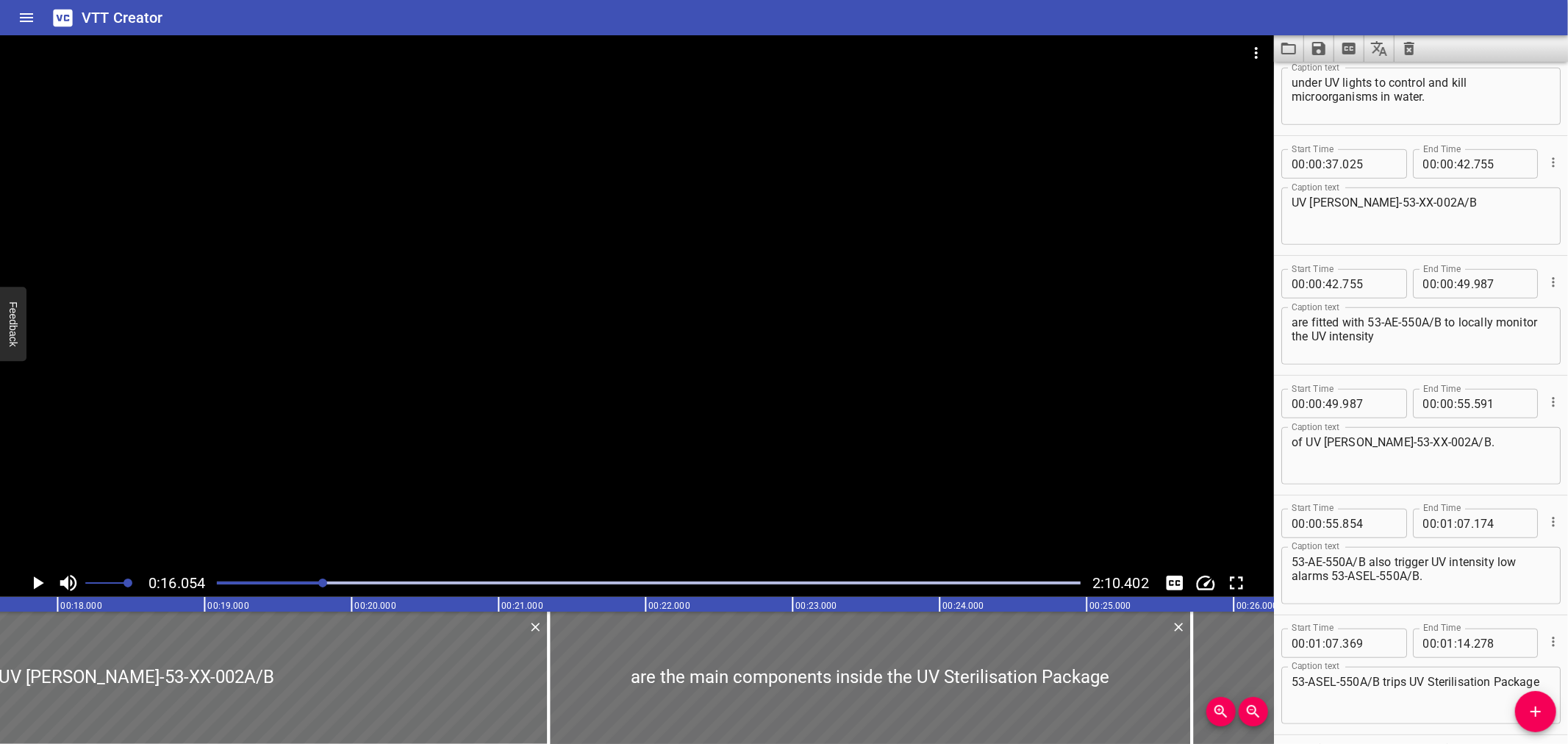
click at [417, 588] on div at bounding box center [648, 583] width 881 height 20
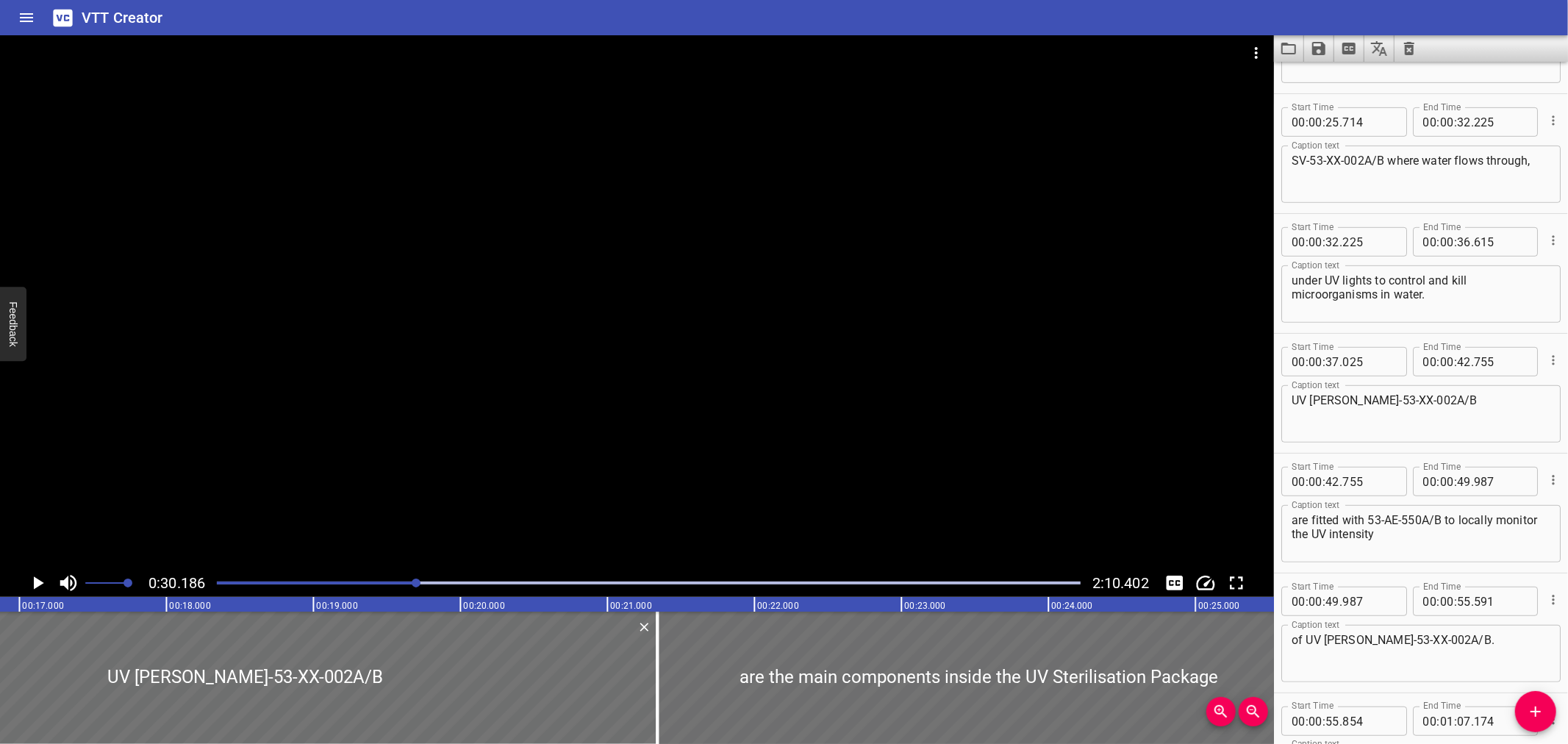
scroll to position [598, 0]
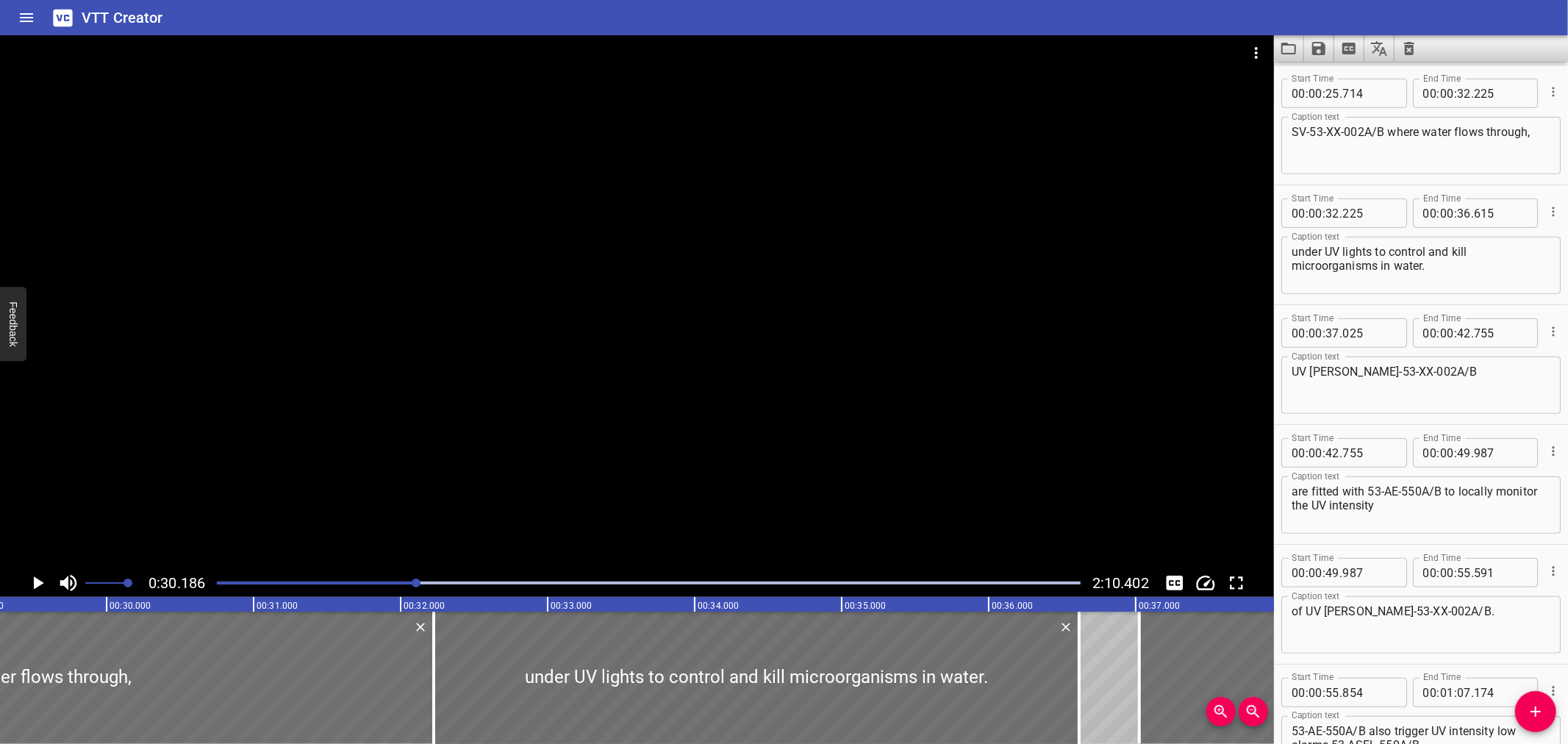
click at [611, 577] on div at bounding box center [648, 583] width 881 height 20
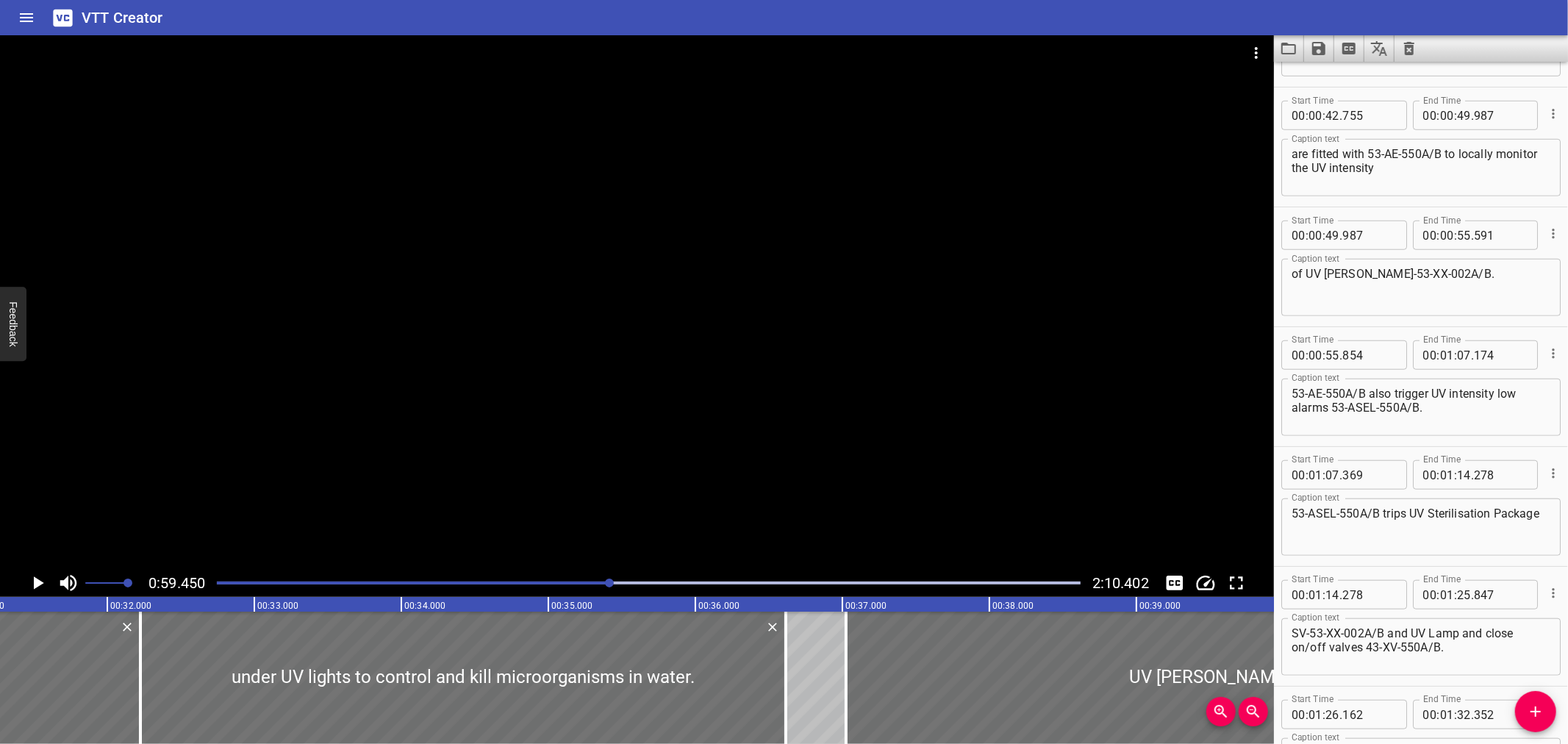
scroll to position [0, 5421]
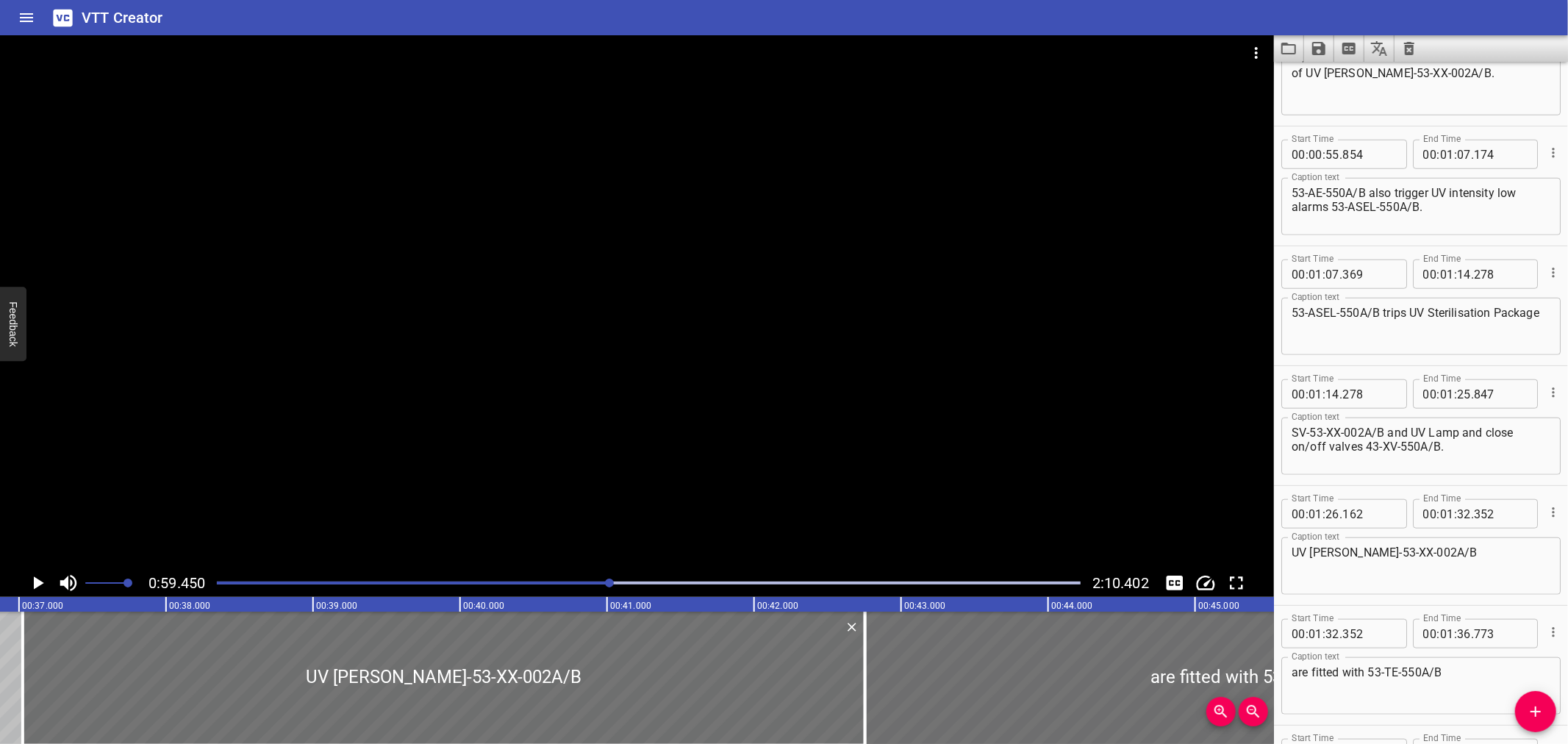
drag, startPoint x: 657, startPoint y: 581, endPoint x: 739, endPoint y: 585, distance: 82.1
click at [660, 581] on div "Play progress" at bounding box center [649, 583] width 864 height 3
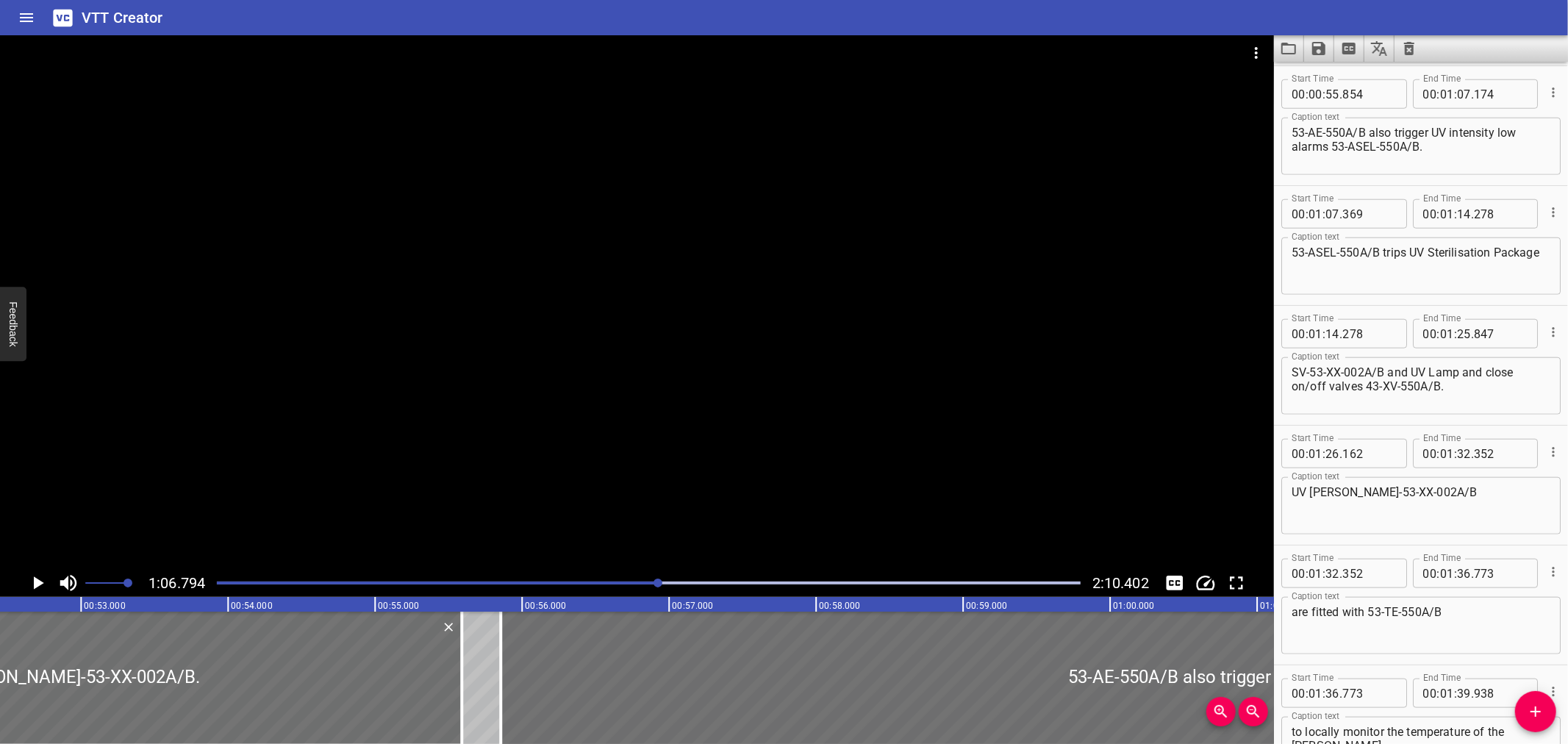
scroll to position [0, 8452]
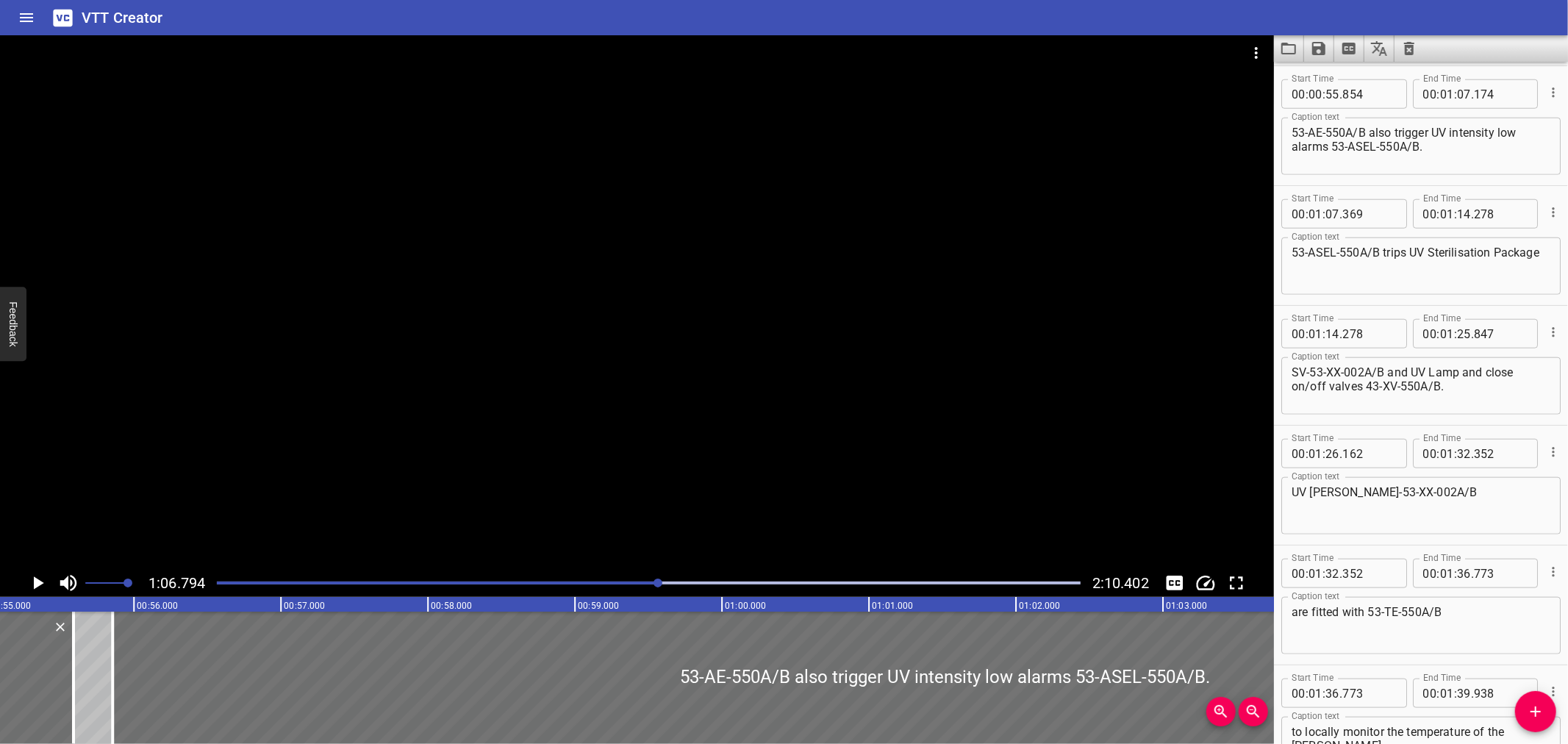
drag, startPoint x: 746, startPoint y: 586, endPoint x: 776, endPoint y: 586, distance: 30.0
click at [747, 586] on div at bounding box center [648, 583] width 881 height 20
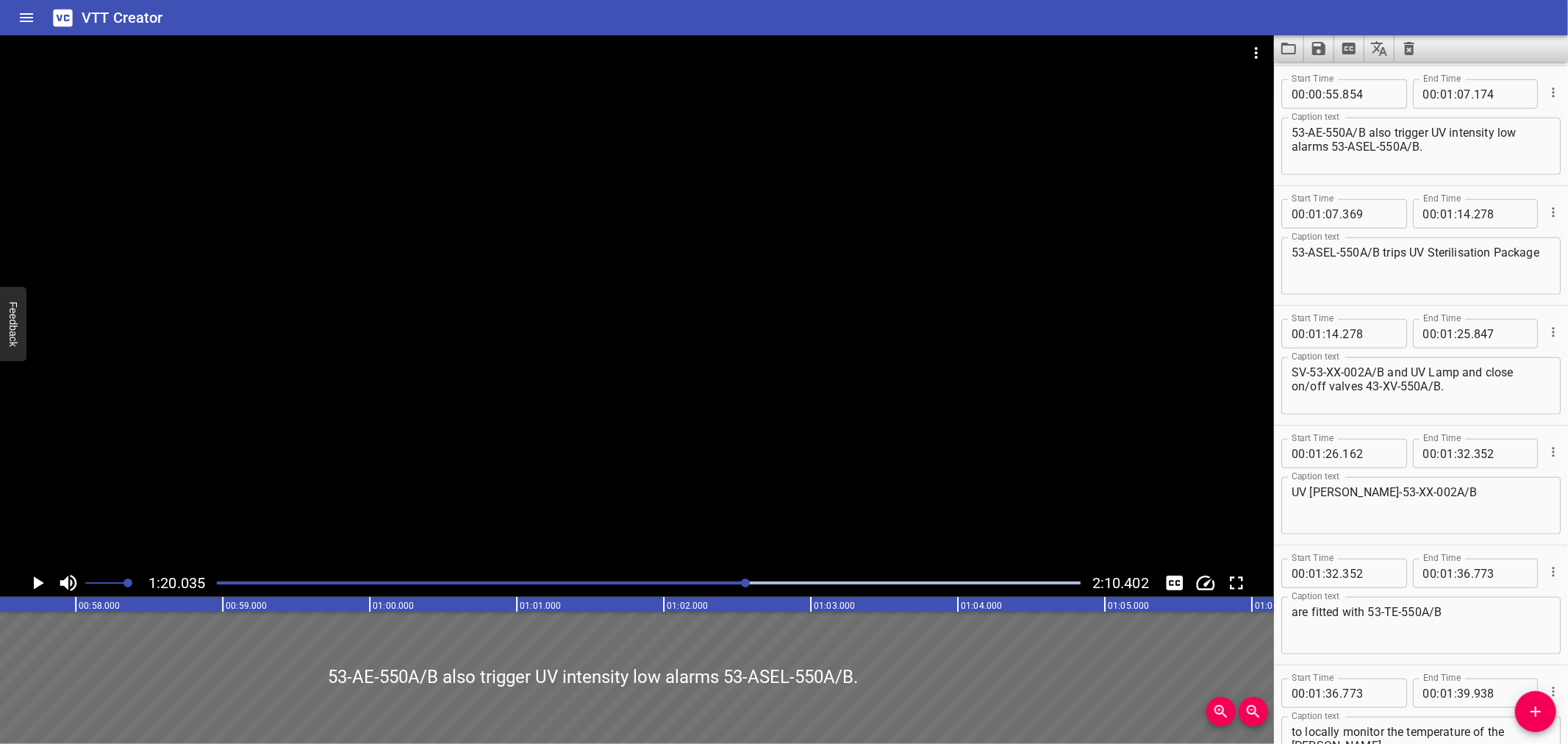
scroll to position [0, 0]
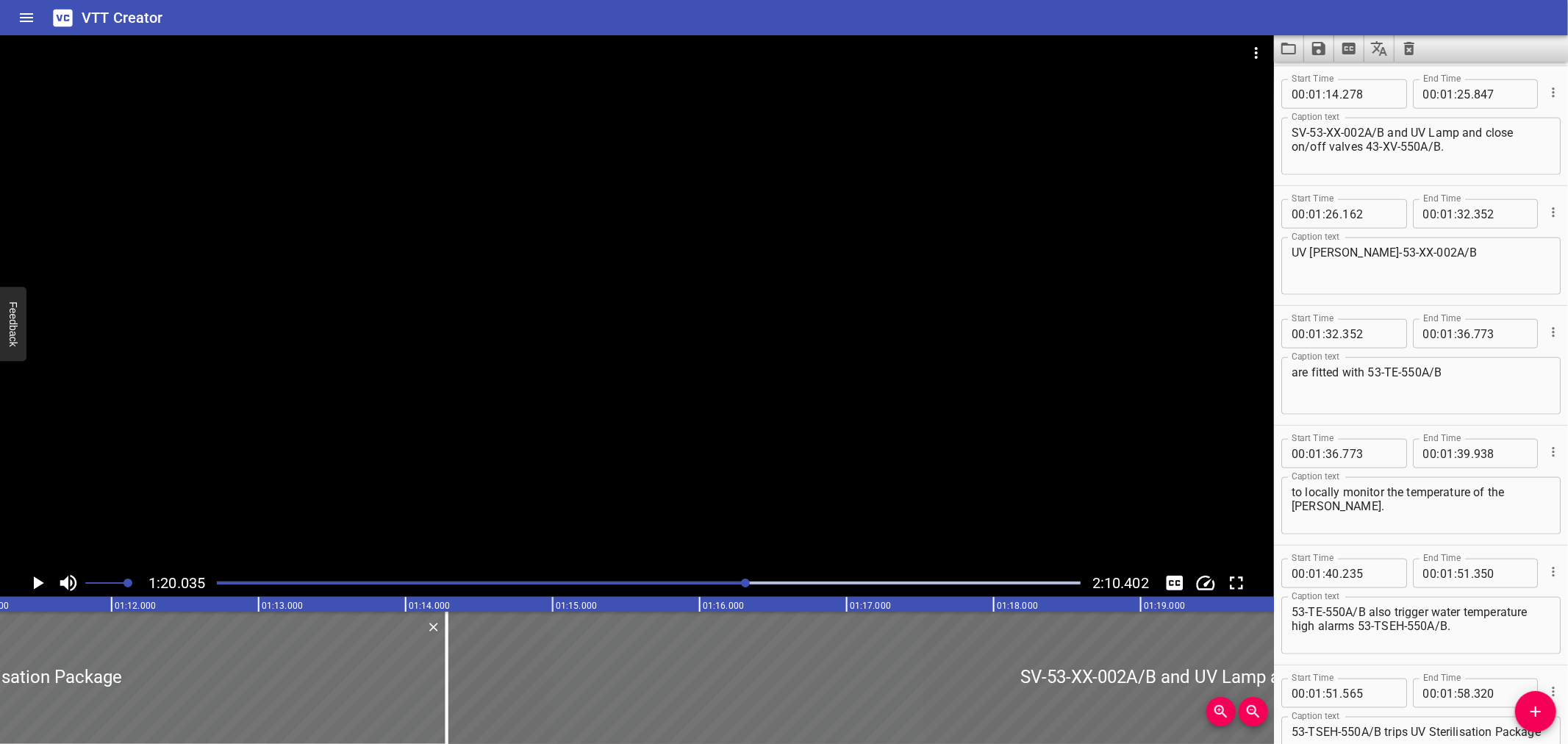
drag, startPoint x: 840, startPoint y: 582, endPoint x: 872, endPoint y: 582, distance: 32.0
click at [842, 582] on div "Play progress" at bounding box center [649, 583] width 864 height 3
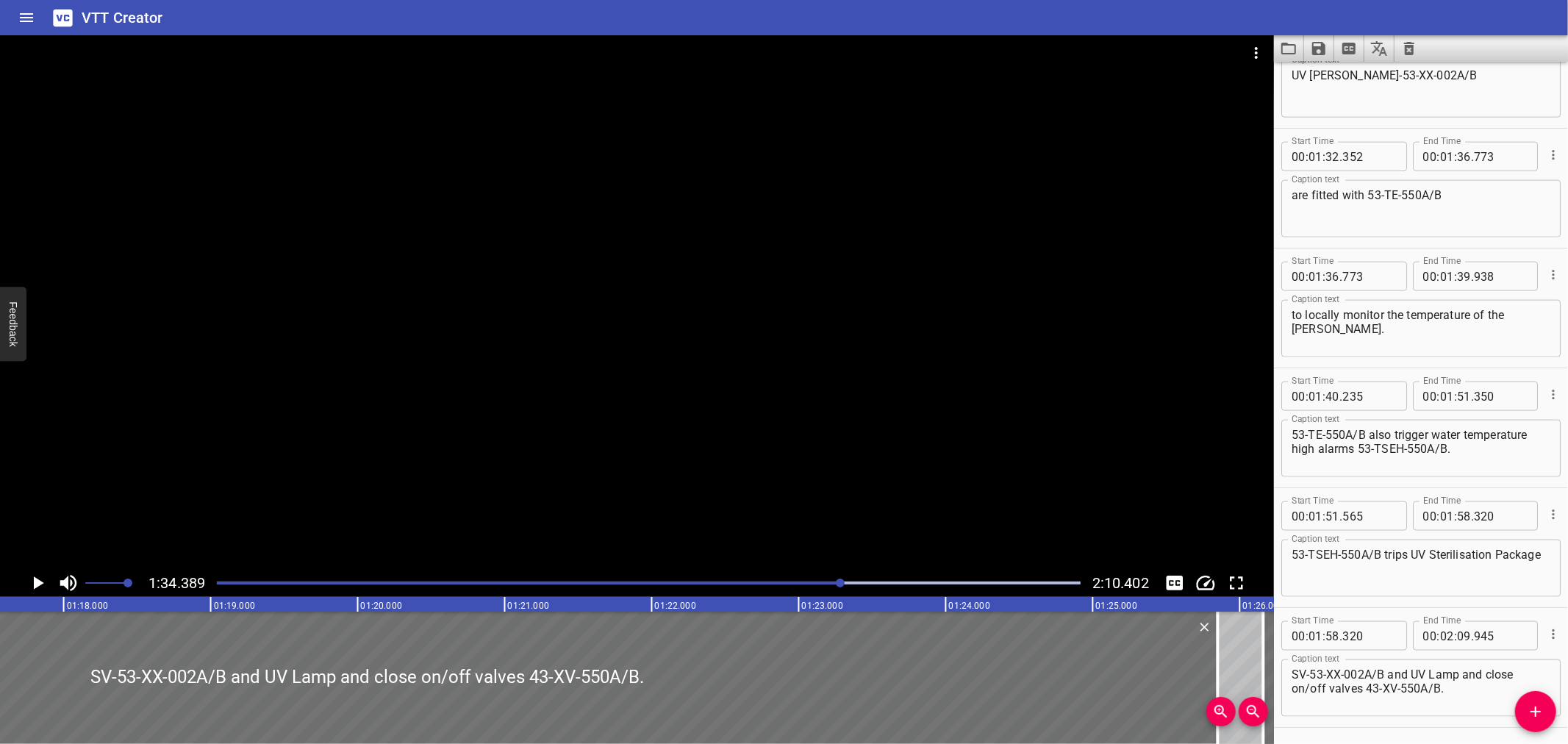
scroll to position [1661, 0]
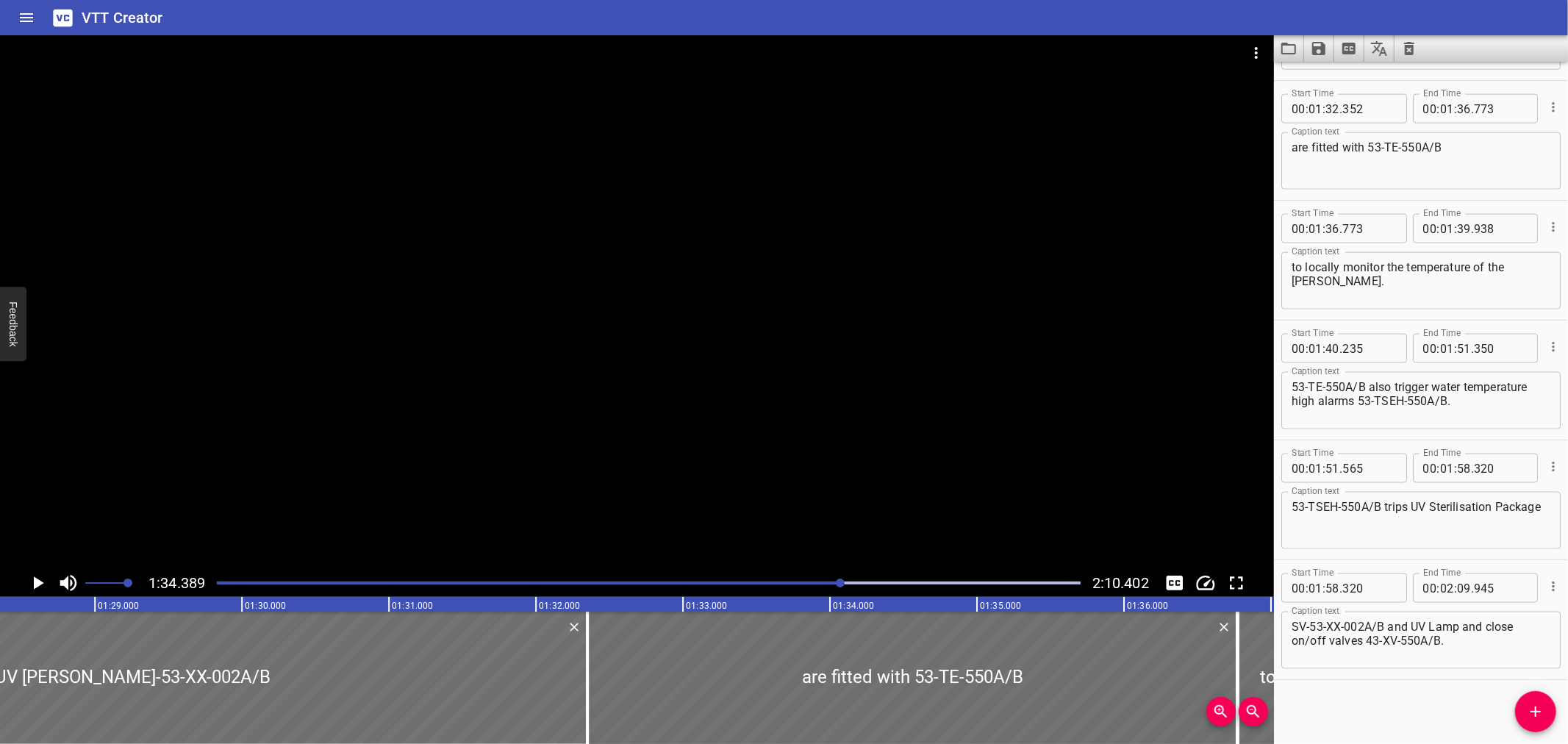
drag, startPoint x: 958, startPoint y: 582, endPoint x: 974, endPoint y: 582, distance: 16.0
click at [959, 582] on div "Play progress" at bounding box center [649, 583] width 864 height 3
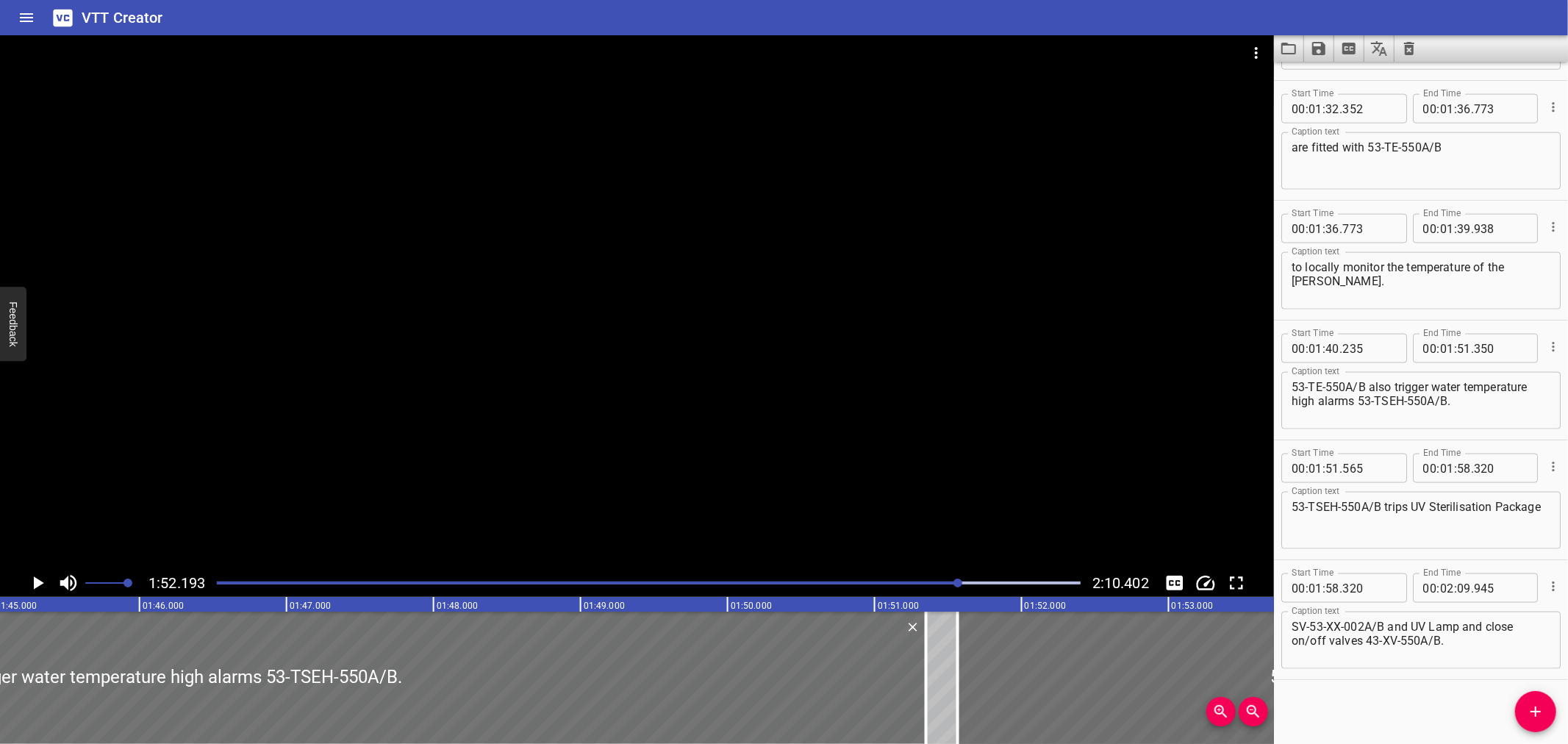
click at [1032, 584] on div at bounding box center [648, 583] width 881 height 20
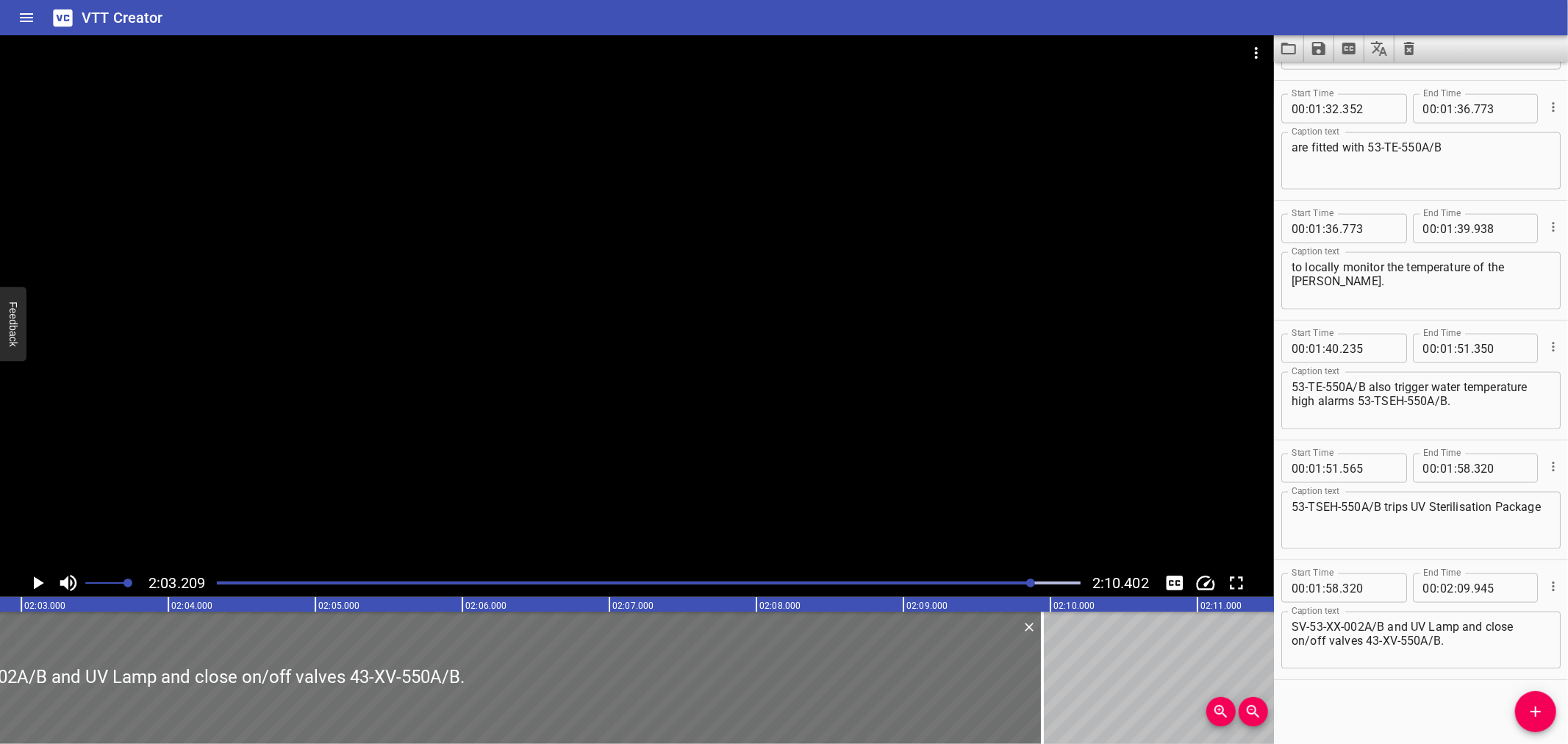
scroll to position [0, 18116]
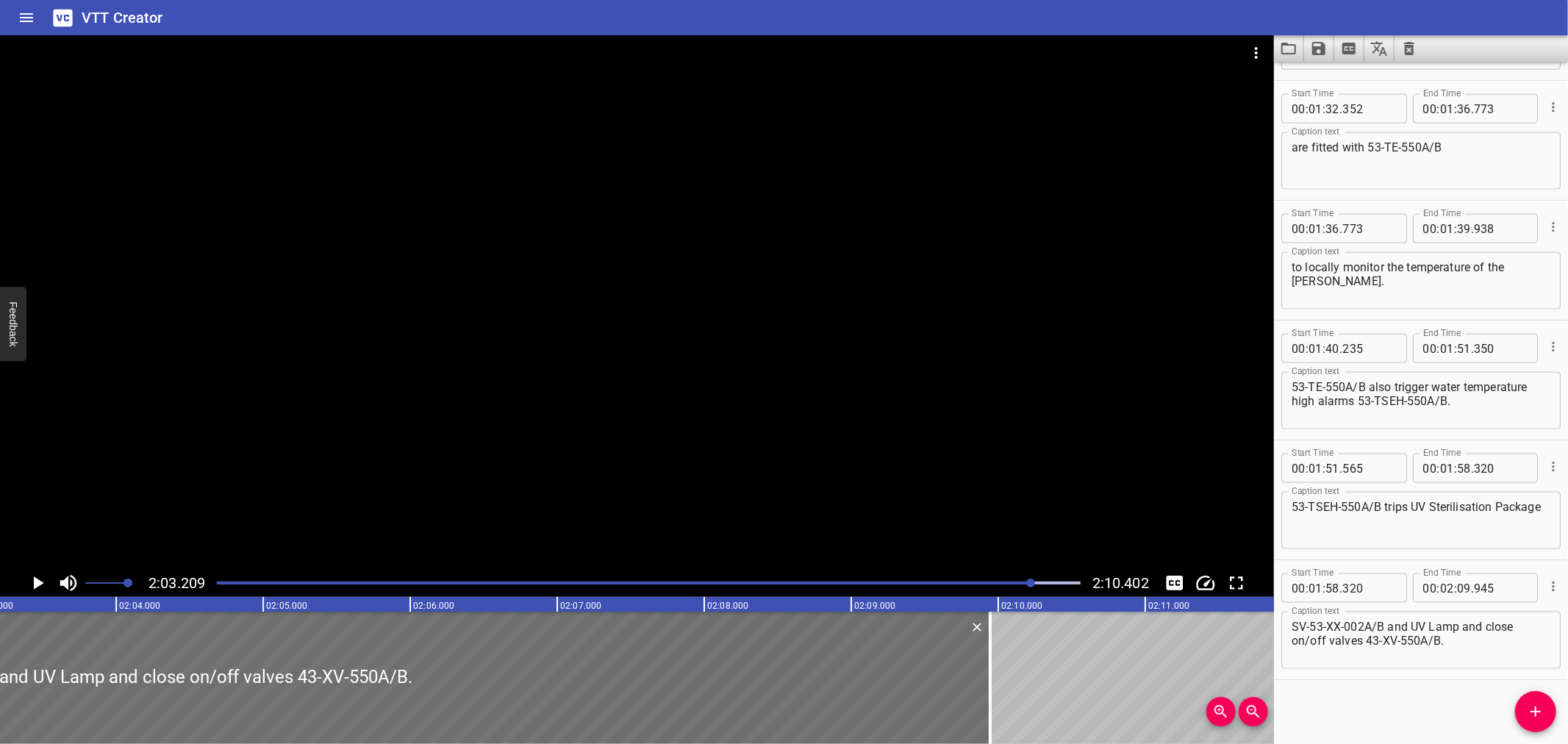
click at [296, 579] on div at bounding box center [648, 583] width 881 height 20
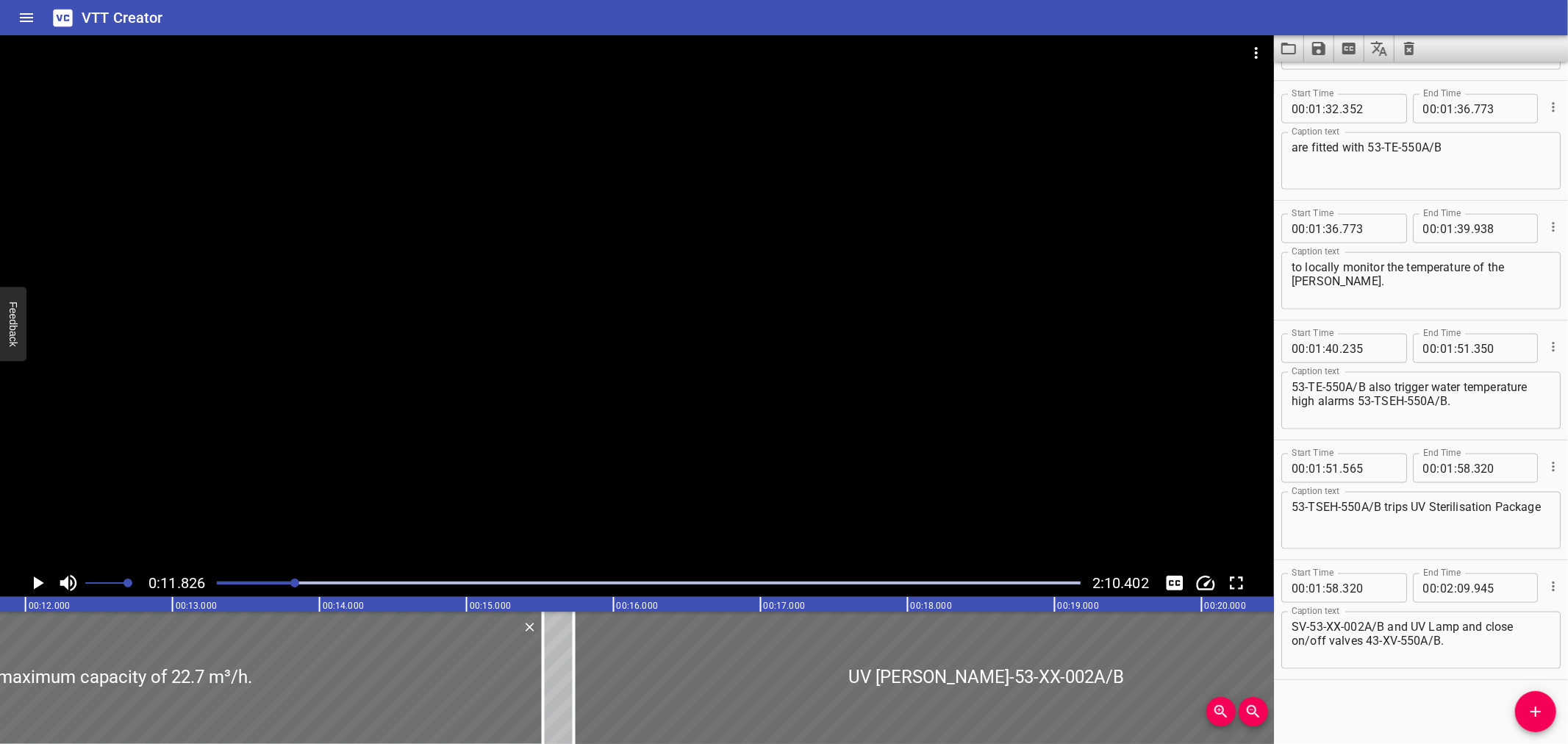
click at [1312, 45] on icon "Save captions to file" at bounding box center [1319, 48] width 13 height 13
click at [1331, 70] on li "Save to VTT file" at bounding box center [1358, 81] width 108 height 26
type input "320"
drag, startPoint x: 1468, startPoint y: 461, endPoint x: 1420, endPoint y: 715, distance: 258.5
click at [1420, 715] on div "Start Time 00 : 00 : 00 . 000 Start Time End Time 00 : 00 : 01 . 620 End Time C…" at bounding box center [1420, 402] width 294 height 682
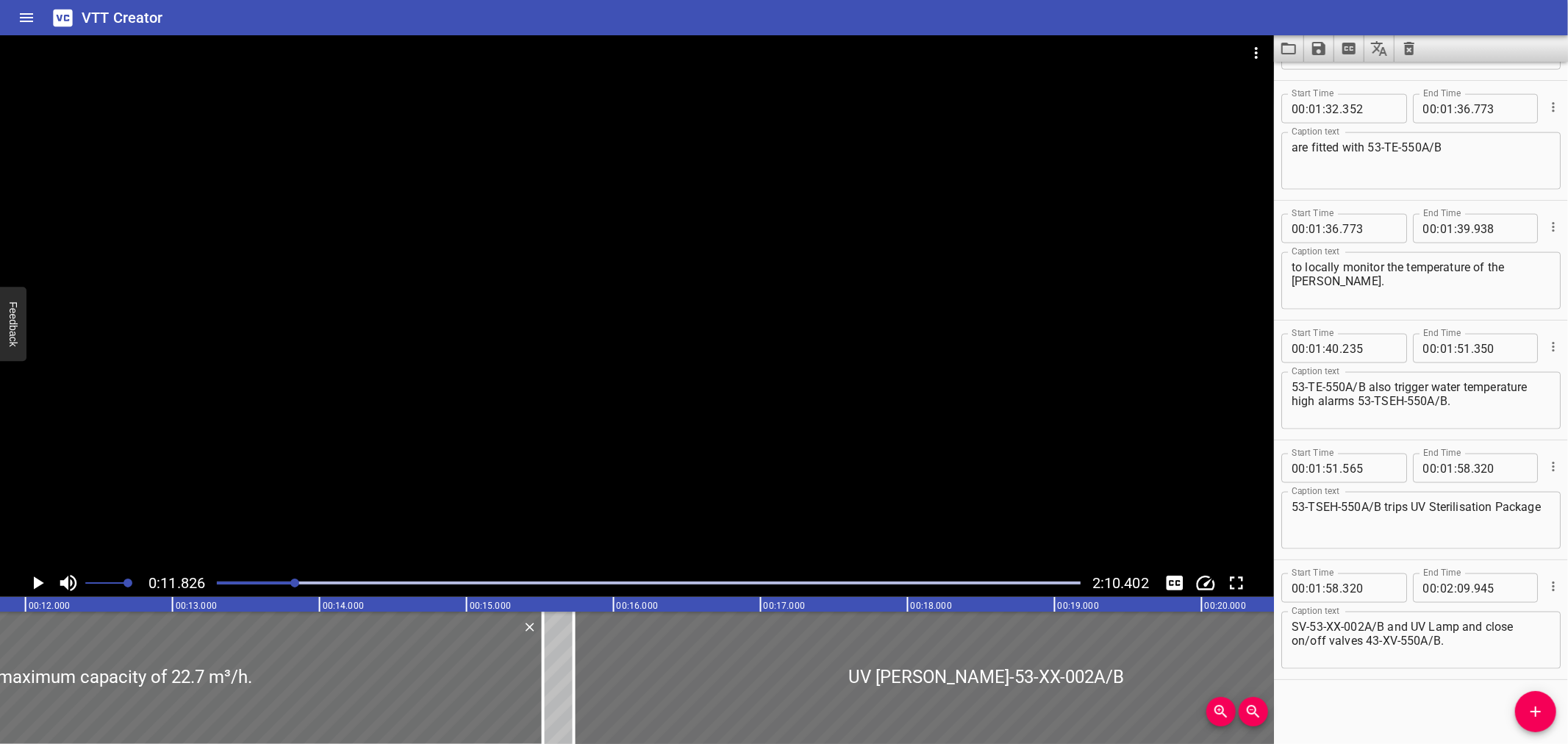
drag, startPoint x: 1420, startPoint y: 713, endPoint x: 1430, endPoint y: 702, distance: 14.9
drag, startPoint x: 1430, startPoint y: 702, endPoint x: 1504, endPoint y: 686, distance: 75.7
click at [1504, 686] on div "Start Time 00 : 00 : 00 . 000 Start Time End Time 00 : 00 : 01 . 620 End Time C…" at bounding box center [1420, 402] width 294 height 682
drag, startPoint x: 1431, startPoint y: 669, endPoint x: 1397, endPoint y: 694, distance: 42.2
click at [1397, 694] on div "Start Time 00 : 00 : 00 . 000 Start Time End Time 00 : 00 : 01 . 620 End Time C…" at bounding box center [1420, 402] width 294 height 682
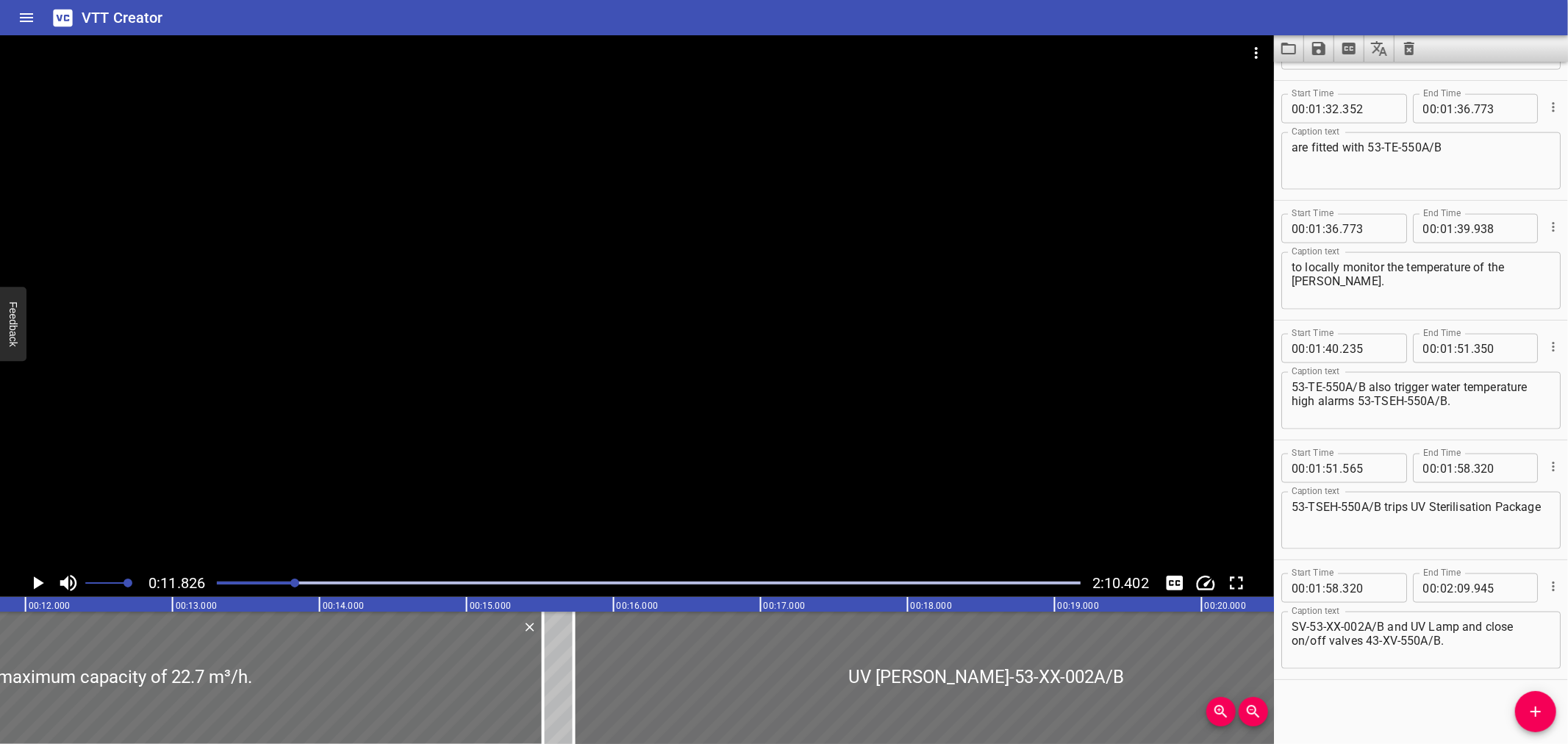
drag, startPoint x: 970, startPoint y: 232, endPoint x: 1334, endPoint y: 706, distance: 597.6
click at [1334, 706] on div "Start Time 00 : 00 : 00 . 000 Start Time End Time 00 : 00 : 01 . 620 End Time C…" at bounding box center [1420, 402] width 294 height 682
drag, startPoint x: 1101, startPoint y: 402, endPoint x: 813, endPoint y: 343, distance: 294.0
click at [813, 343] on div at bounding box center [637, 302] width 1274 height 533
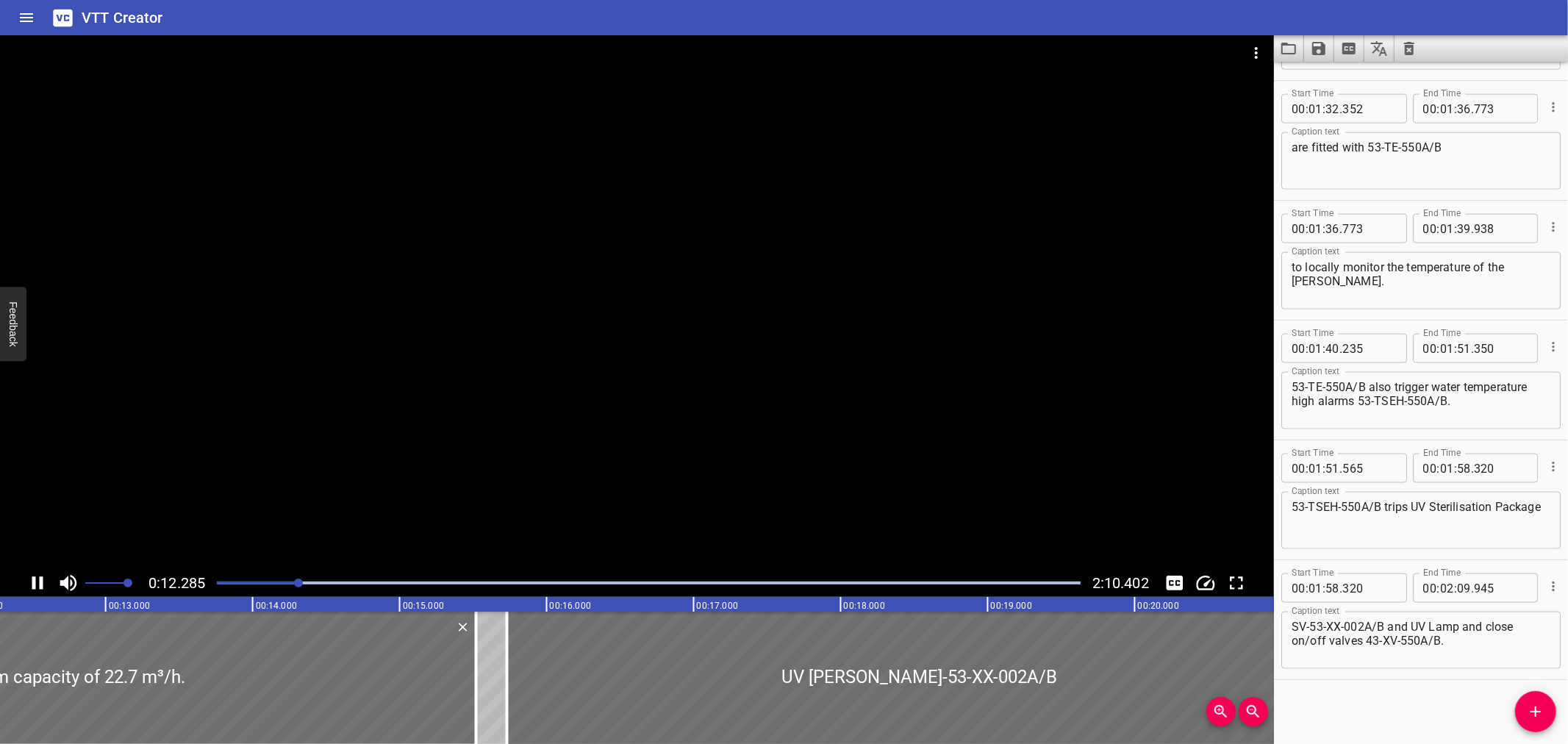
click at [1000, 401] on div at bounding box center [637, 302] width 1274 height 533
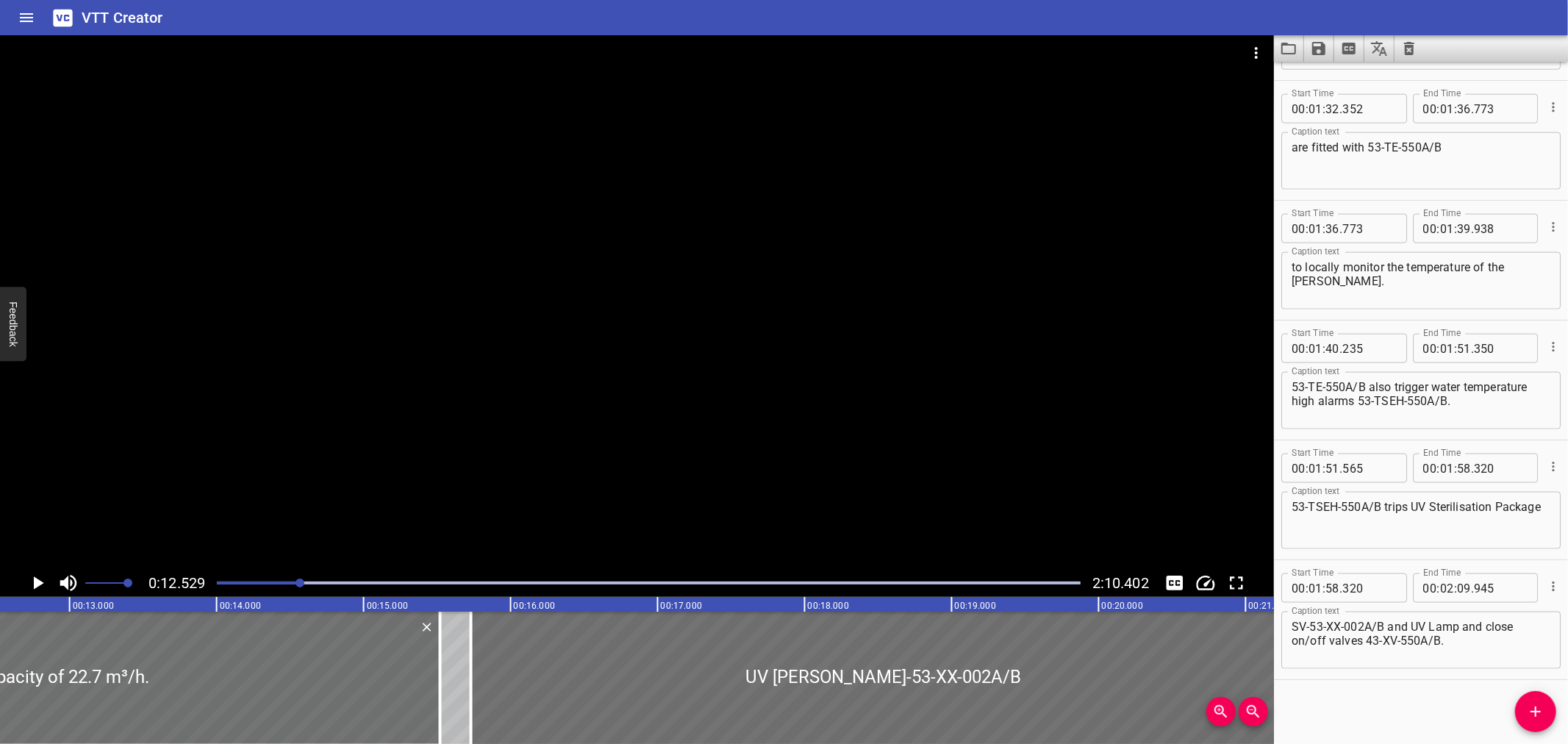
drag, startPoint x: 1385, startPoint y: 686, endPoint x: 1333, endPoint y: 708, distance: 56.5
click at [1333, 708] on div "Start Time 00 : 00 : 00 . 000 Start Time End Time 00 : 00 : 01 . 620 End Time C…" at bounding box center [1420, 402] width 294 height 682
drag, startPoint x: 1285, startPoint y: 459, endPoint x: 1315, endPoint y: 694, distance: 236.9
click at [1315, 694] on div "Start Time 00 : 00 : 00 . 000 Start Time End Time 00 : 00 : 01 . 620 End Time C…" at bounding box center [1420, 402] width 294 height 682
drag, startPoint x: 1393, startPoint y: 422, endPoint x: 1382, endPoint y: 465, distance: 44.4
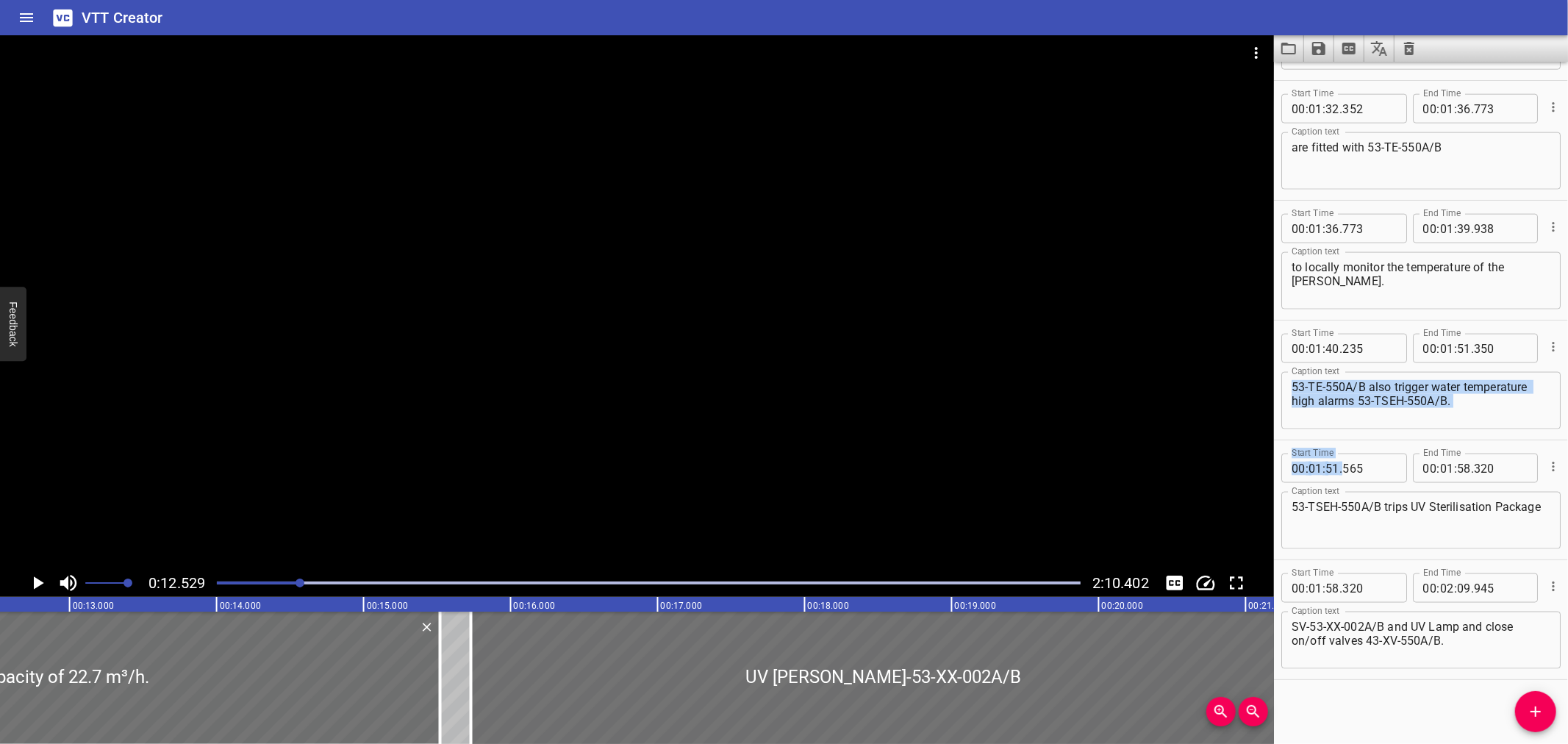
click at [1335, 711] on div "Start Time 00 : 00 : 00 . 000 Start Time End Time 00 : 00 : 01 . 620 End Time C…" at bounding box center [1420, 402] width 294 height 682
type input "565"
drag, startPoint x: 1373, startPoint y: 465, endPoint x: 1375, endPoint y: 677, distance: 212.0
click at [1394, 687] on div "Start Time 00 : 00 : 00 . 000 Start Time End Time 00 : 00 : 01 . 620 End Time C…" at bounding box center [1420, 402] width 294 height 682
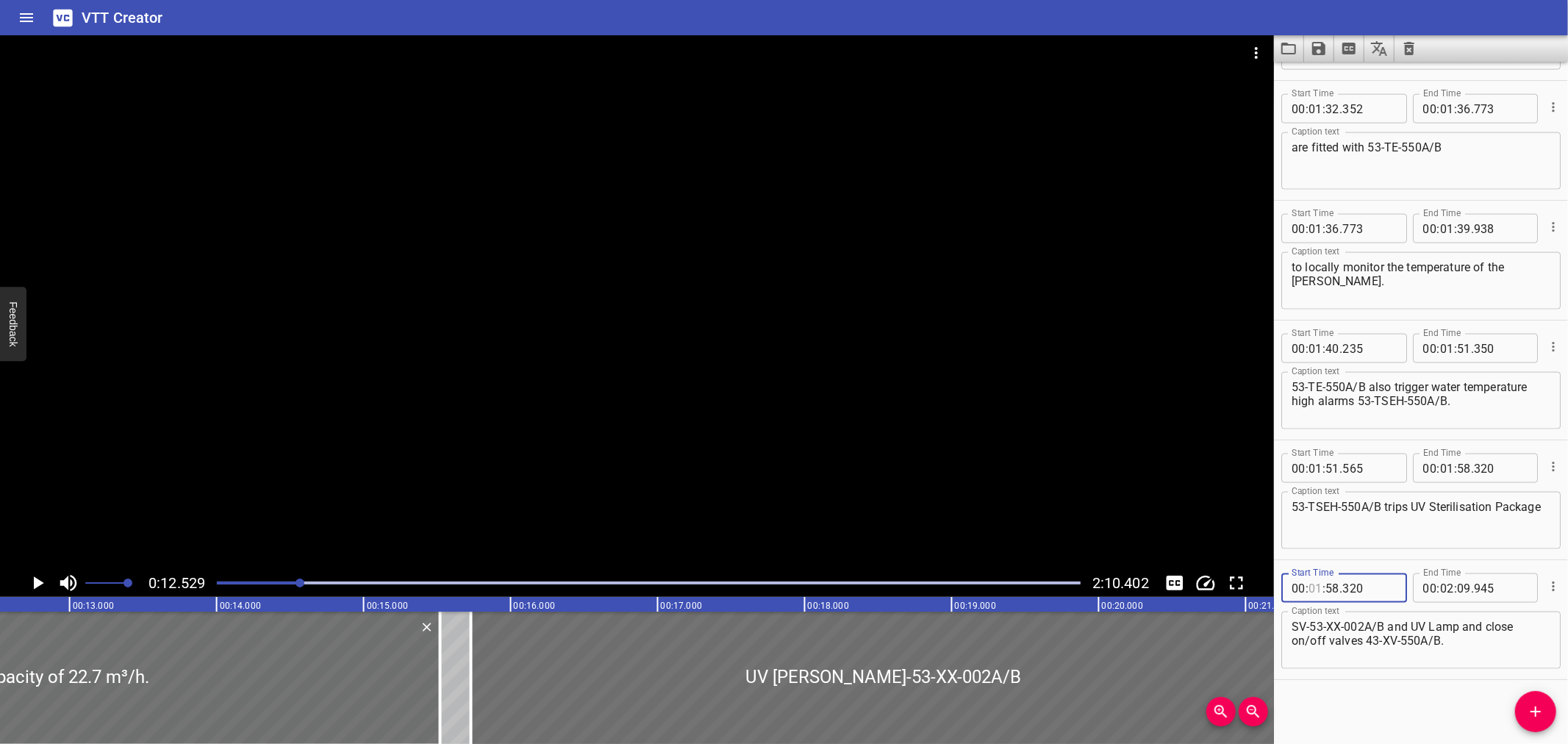
drag, startPoint x: 1315, startPoint y: 597, endPoint x: 1321, endPoint y: 591, distance: 8.5
type input "01"
drag, startPoint x: 1429, startPoint y: 495, endPoint x: 1428, endPoint y: 533, distance: 38.0
click at [1398, 722] on div "Start Time 00 : 00 : 00 . 000 Start Time End Time 00 : 00 : 01 . 620 End Time C…" at bounding box center [1420, 402] width 294 height 682
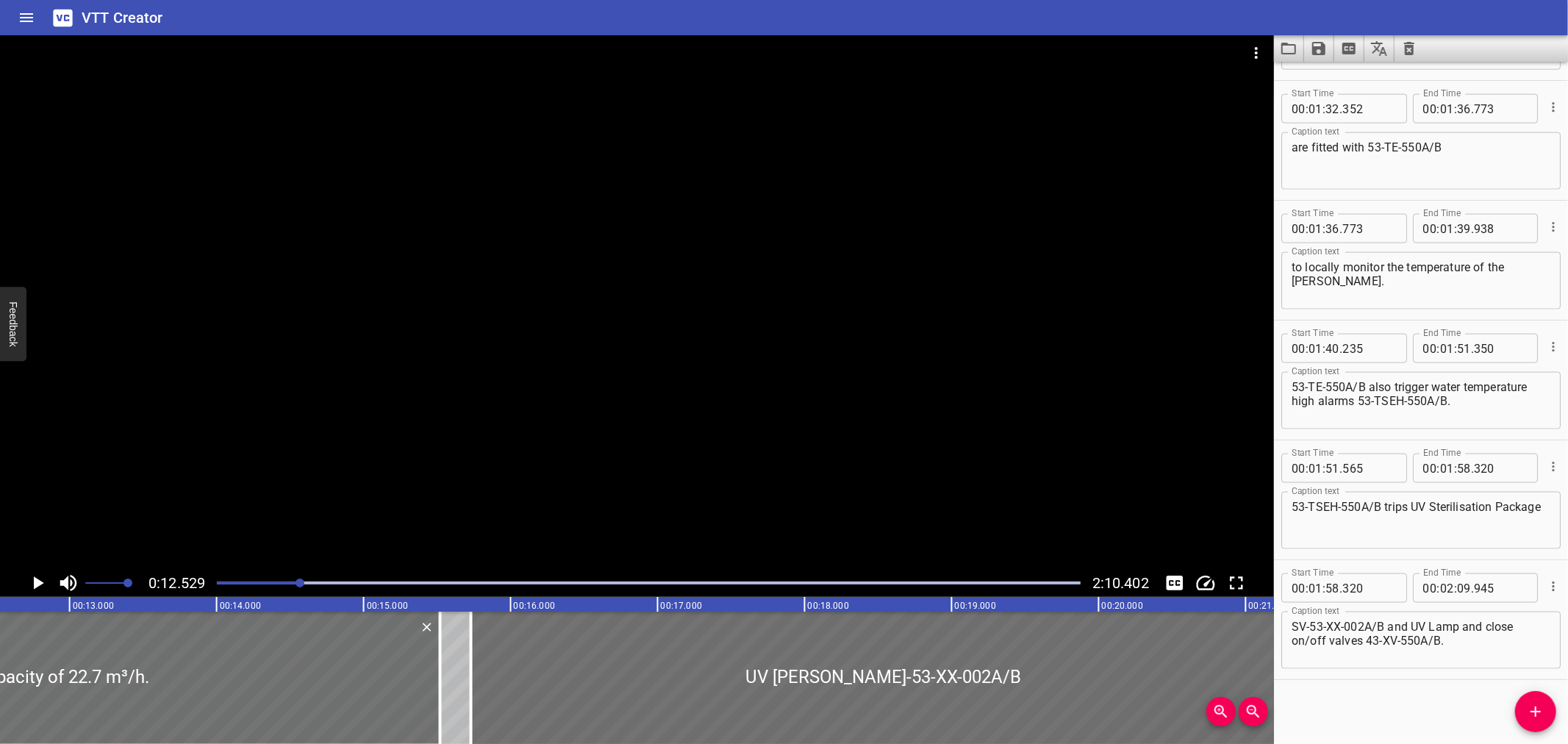
click at [1340, 703] on div "Start Time 00 : 00 : 00 . 000 Start Time End Time 00 : 00 : 01 . 620 End Time C…" at bounding box center [1420, 402] width 294 height 682
drag, startPoint x: 1500, startPoint y: 610, endPoint x: 1379, endPoint y: 634, distance: 123.4
click at [1379, 634] on textarea "SV-53-XX-002A/B and UV Lamp and close on/off valves 43-XV-550A/B." at bounding box center [1421, 640] width 259 height 42
